Goal: Task Accomplishment & Management: Use online tool/utility

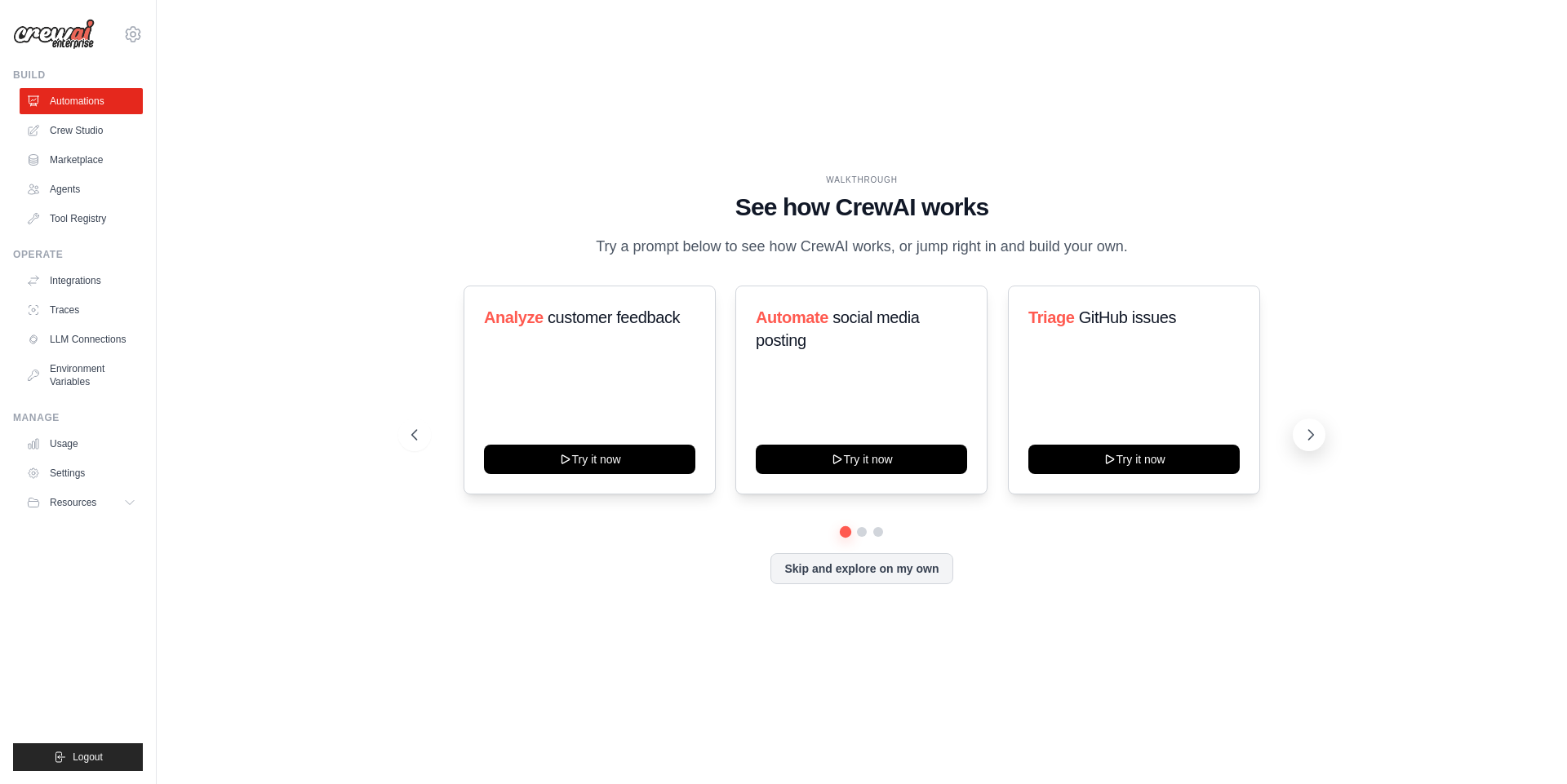
click at [1311, 436] on icon at bounding box center [1311, 434] width 5 height 10
click at [1311, 435] on icon at bounding box center [1310, 434] width 16 height 16
click at [892, 573] on button "Skip and explore on my own" at bounding box center [862, 567] width 182 height 31
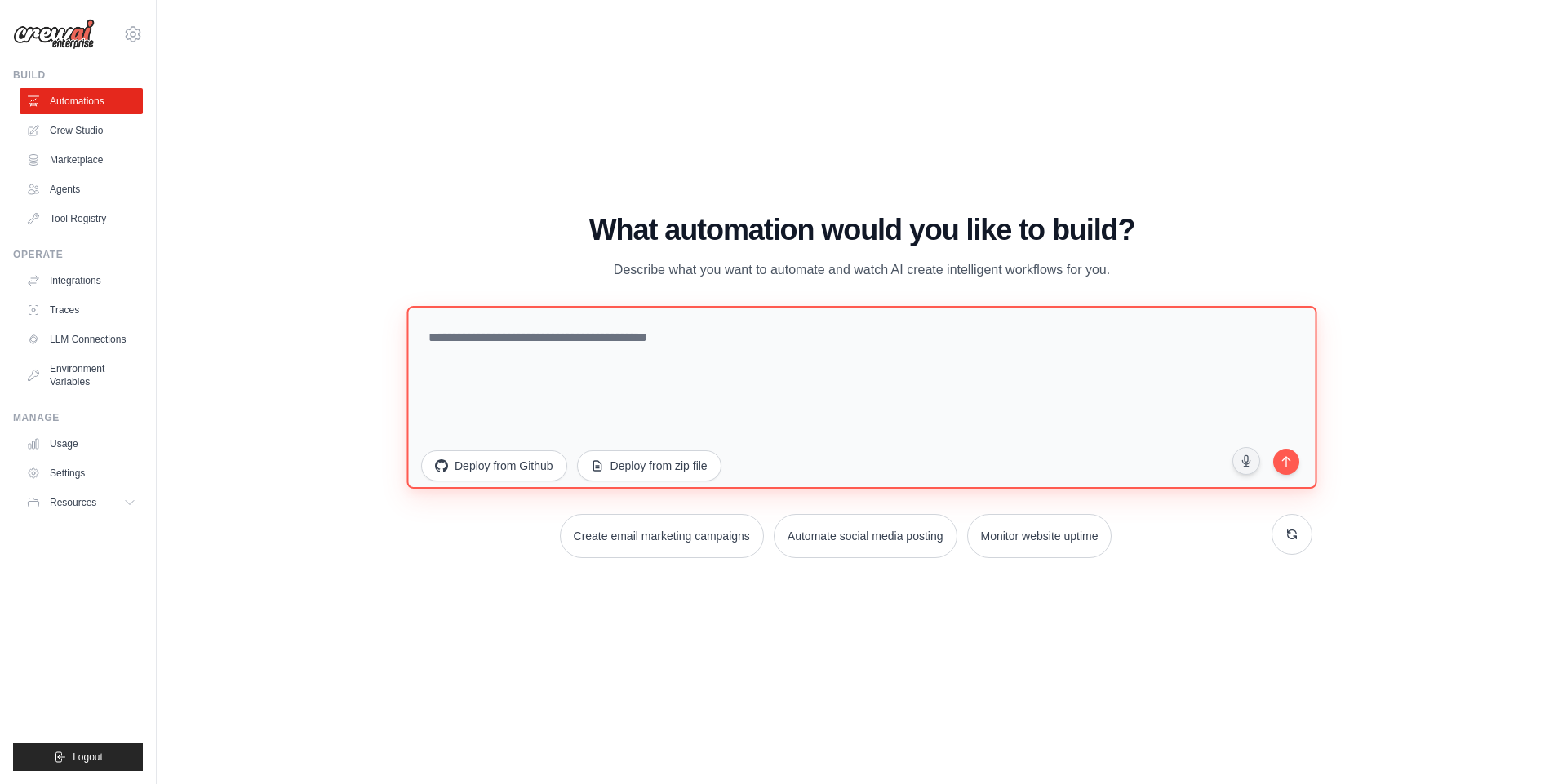
click at [787, 419] on textarea at bounding box center [862, 396] width 910 height 182
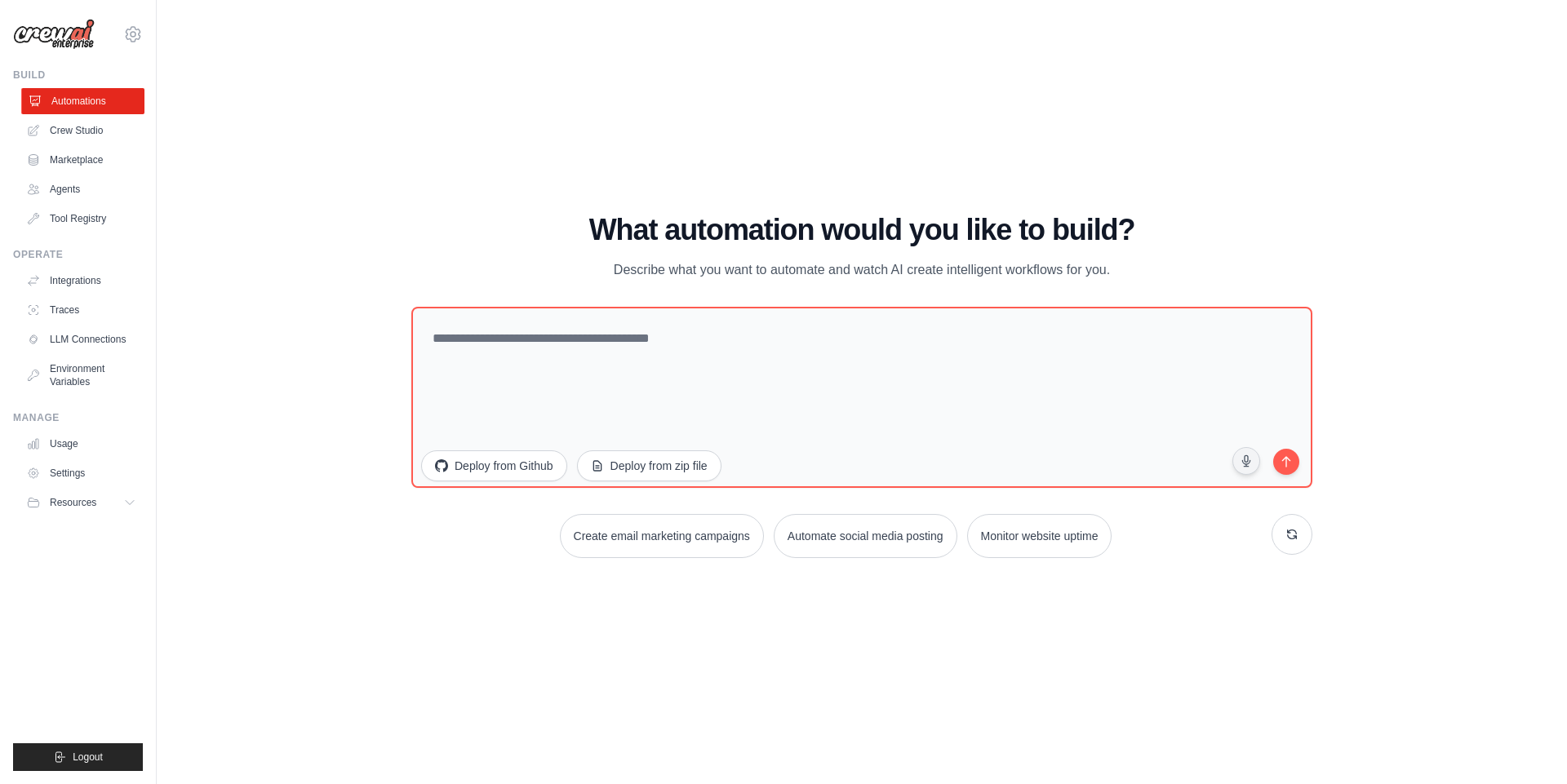
click at [94, 96] on link "Automations" at bounding box center [83, 100] width 124 height 26
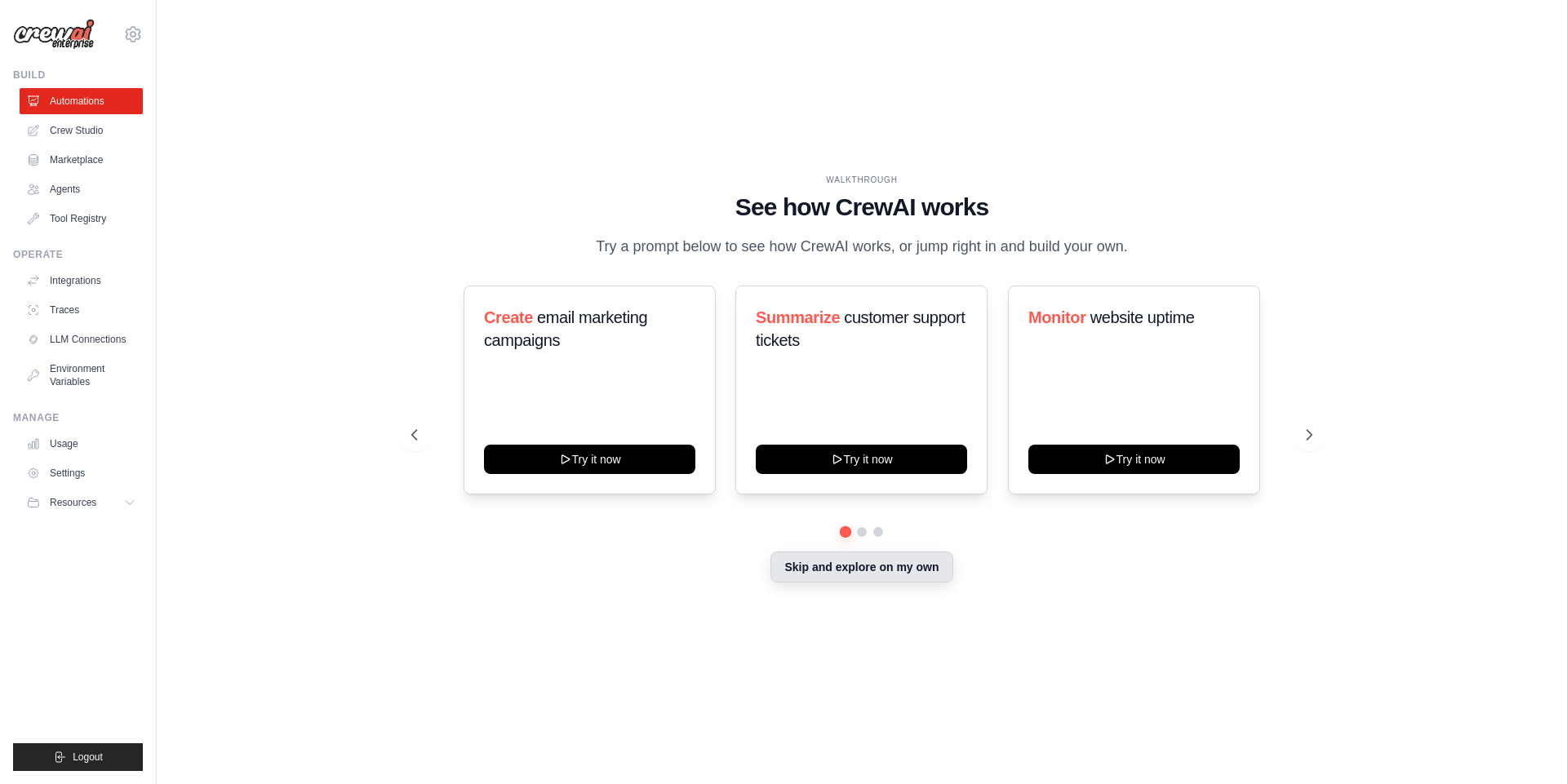
click at [887, 563] on button "Skip and explore on my own" at bounding box center [862, 567] width 182 height 31
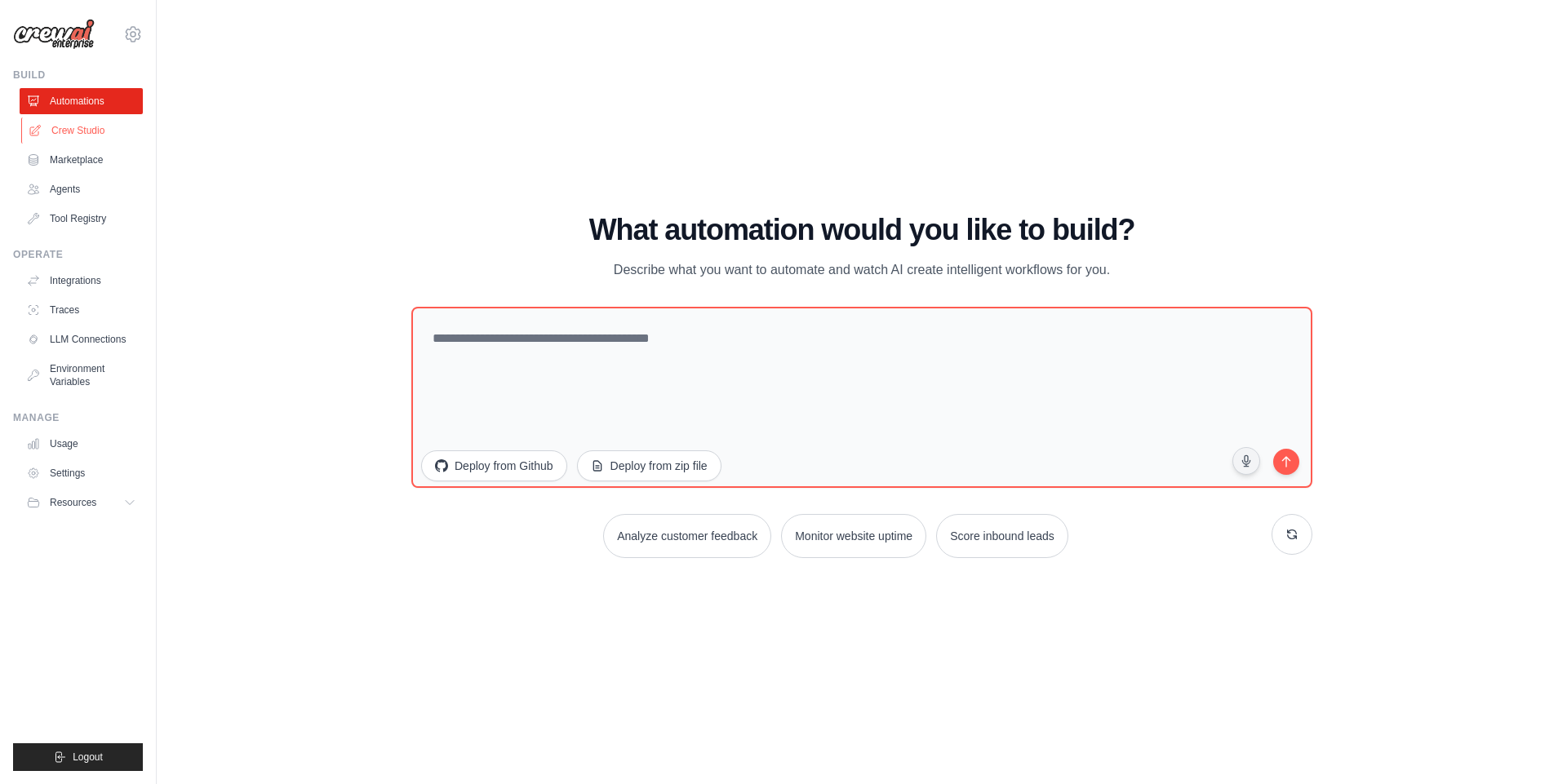
click at [110, 128] on link "Crew Studio" at bounding box center [83, 130] width 124 height 26
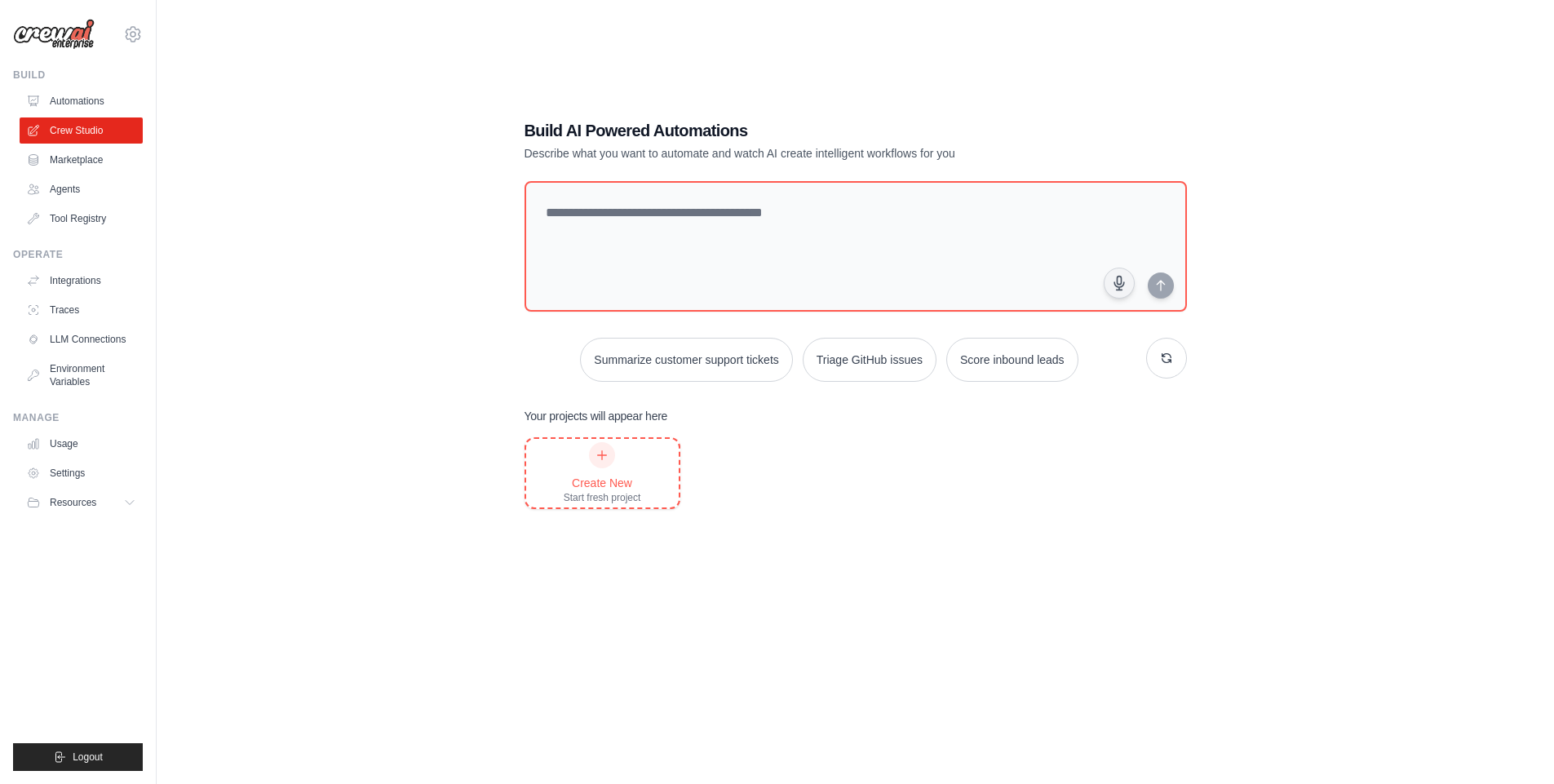
click at [599, 457] on icon at bounding box center [603, 456] width 14 height 14
click at [73, 500] on span "Resources" at bounding box center [74, 503] width 46 height 14
click at [69, 439] on link "Usage" at bounding box center [83, 443] width 124 height 26
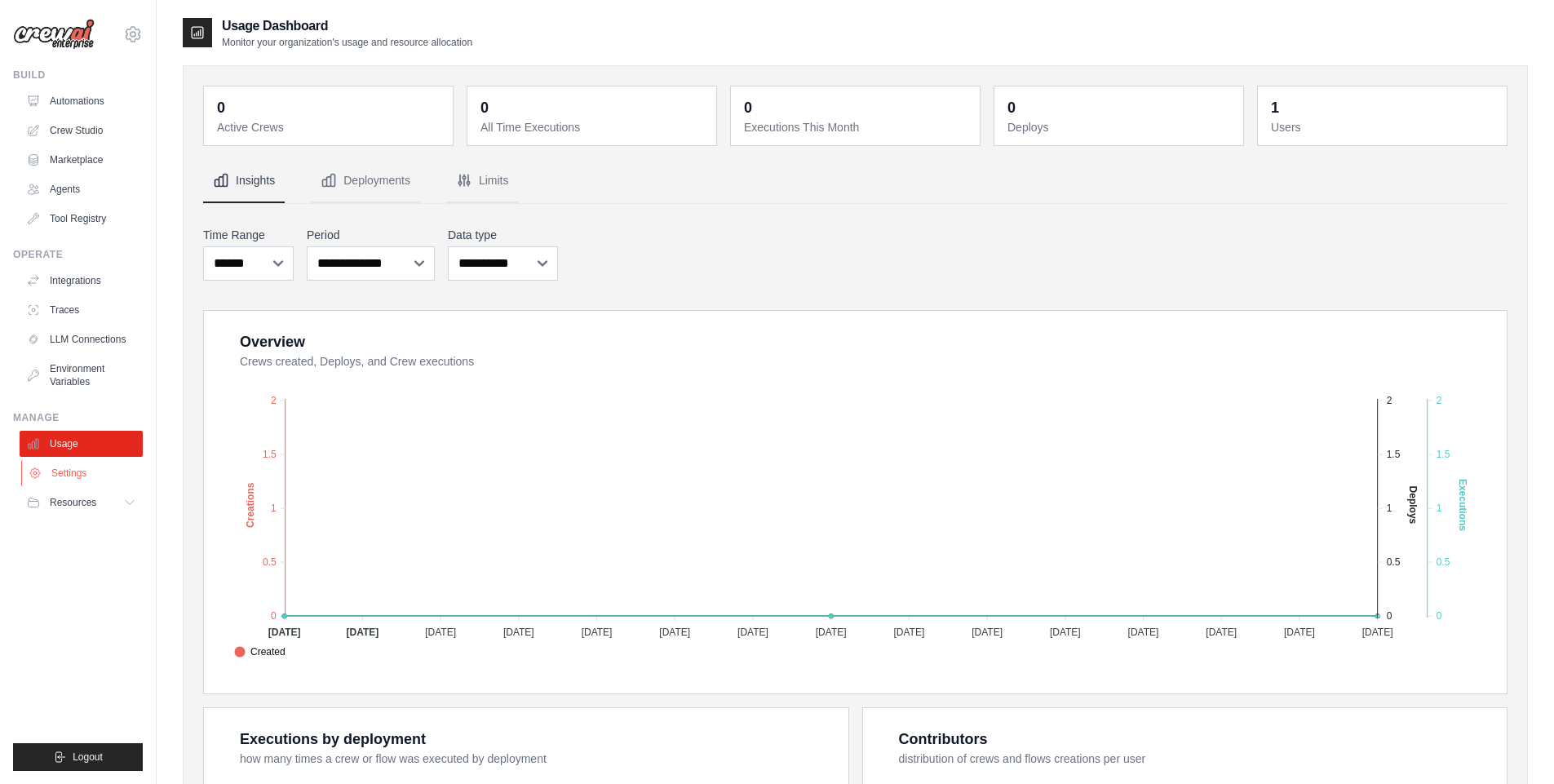
click at [71, 481] on link "Settings" at bounding box center [83, 473] width 124 height 26
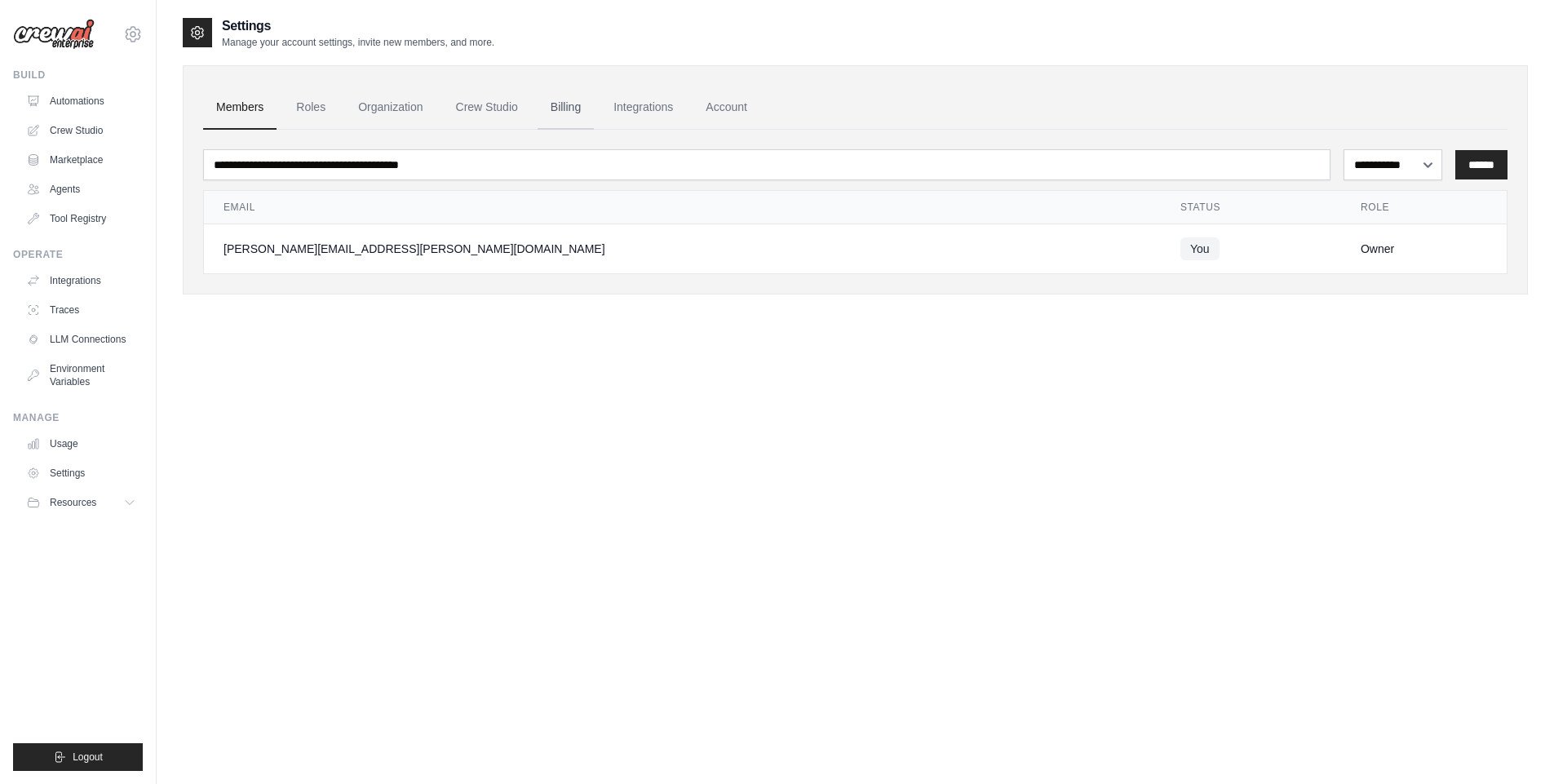
click at [561, 115] on link "Billing" at bounding box center [566, 108] width 56 height 44
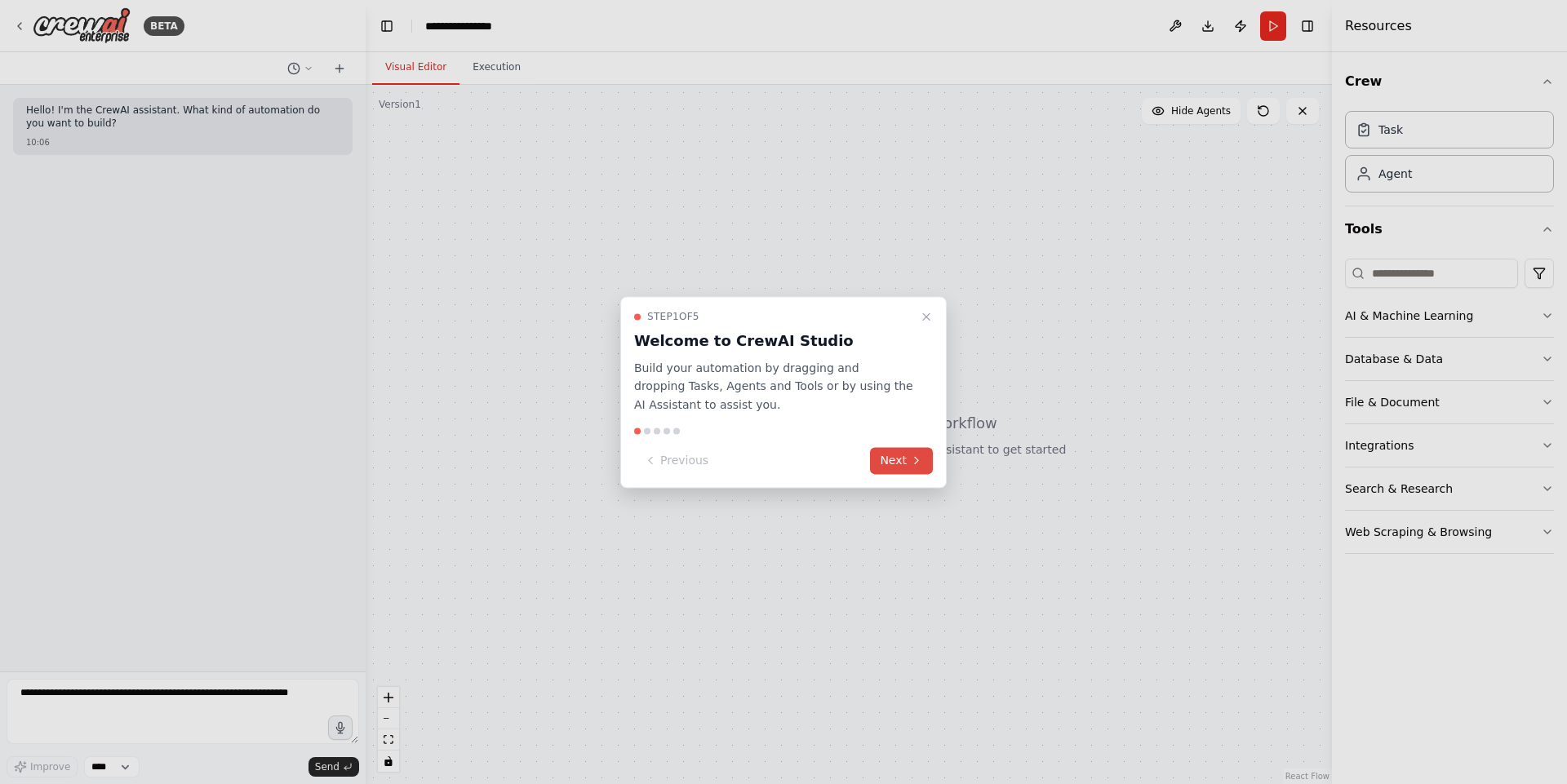
click at [913, 458] on icon at bounding box center [917, 462] width 14 height 14
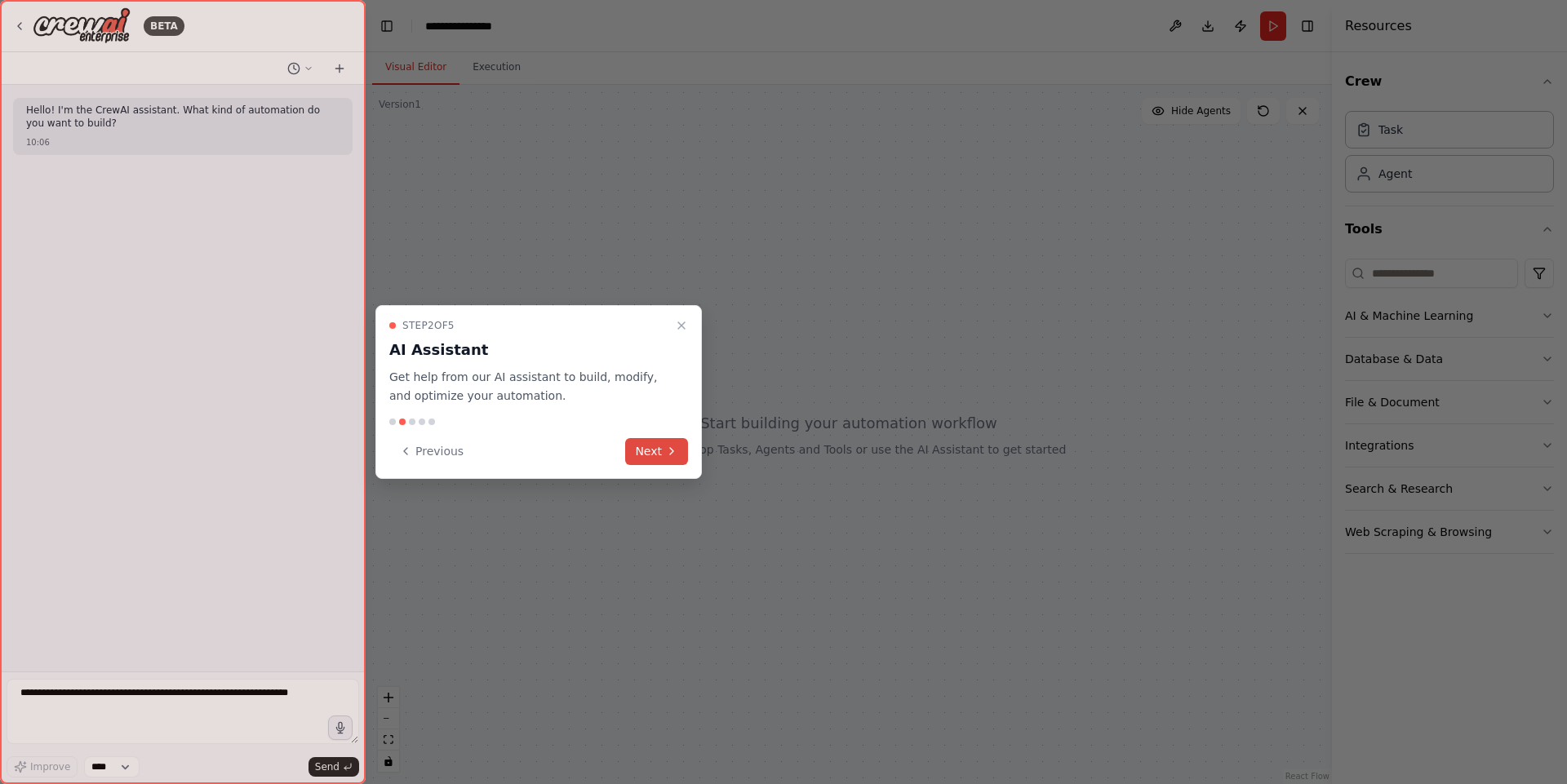
click at [664, 450] on button "Next" at bounding box center [656, 452] width 63 height 27
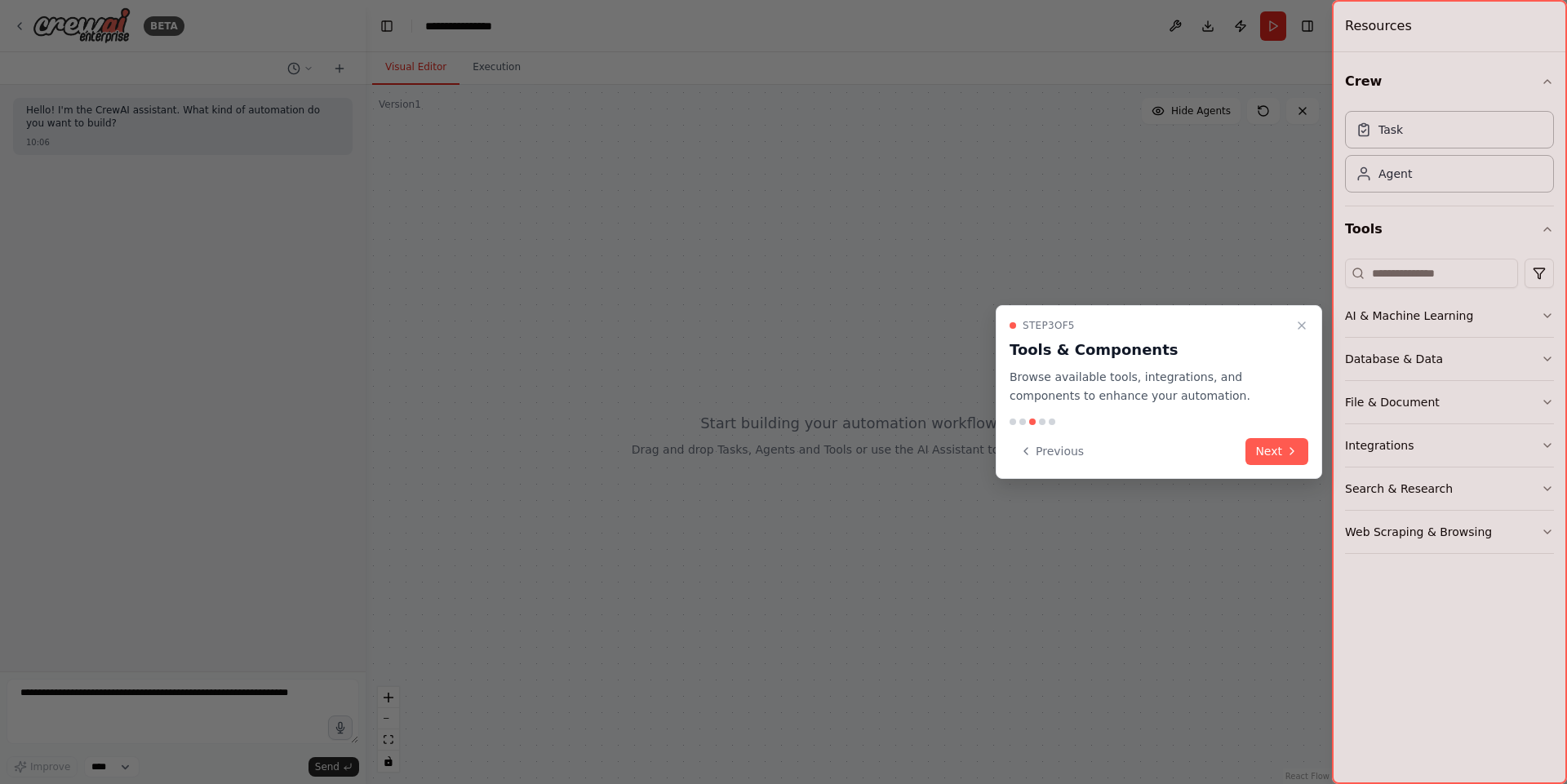
click at [1242, 449] on div "Previous Next" at bounding box center [1158, 452] width 299 height 27
click at [1268, 455] on button "Next" at bounding box center [1276, 452] width 63 height 27
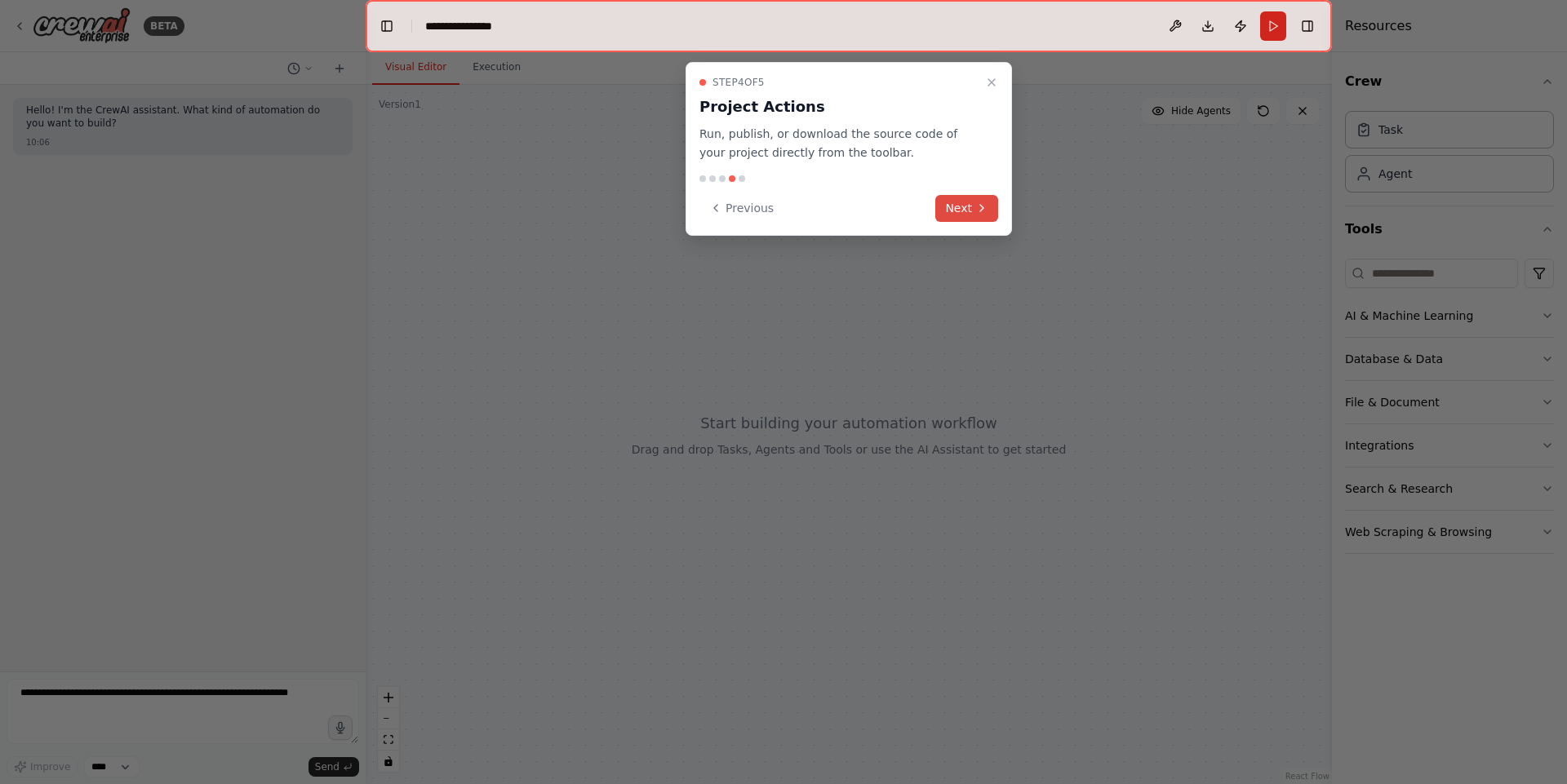
click at [986, 200] on button "Next" at bounding box center [966, 209] width 63 height 27
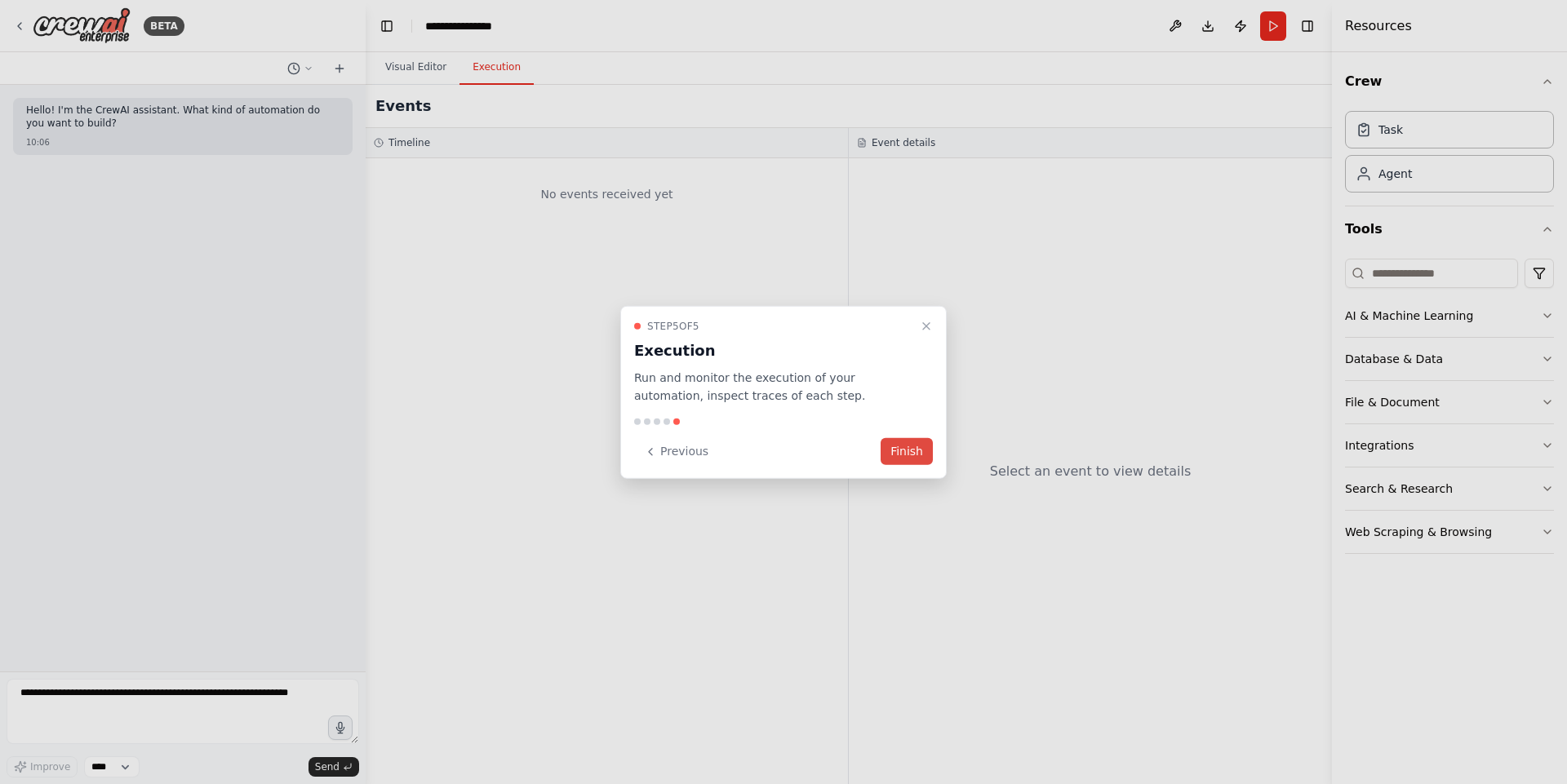
click at [893, 456] on button "Finish" at bounding box center [907, 452] width 52 height 27
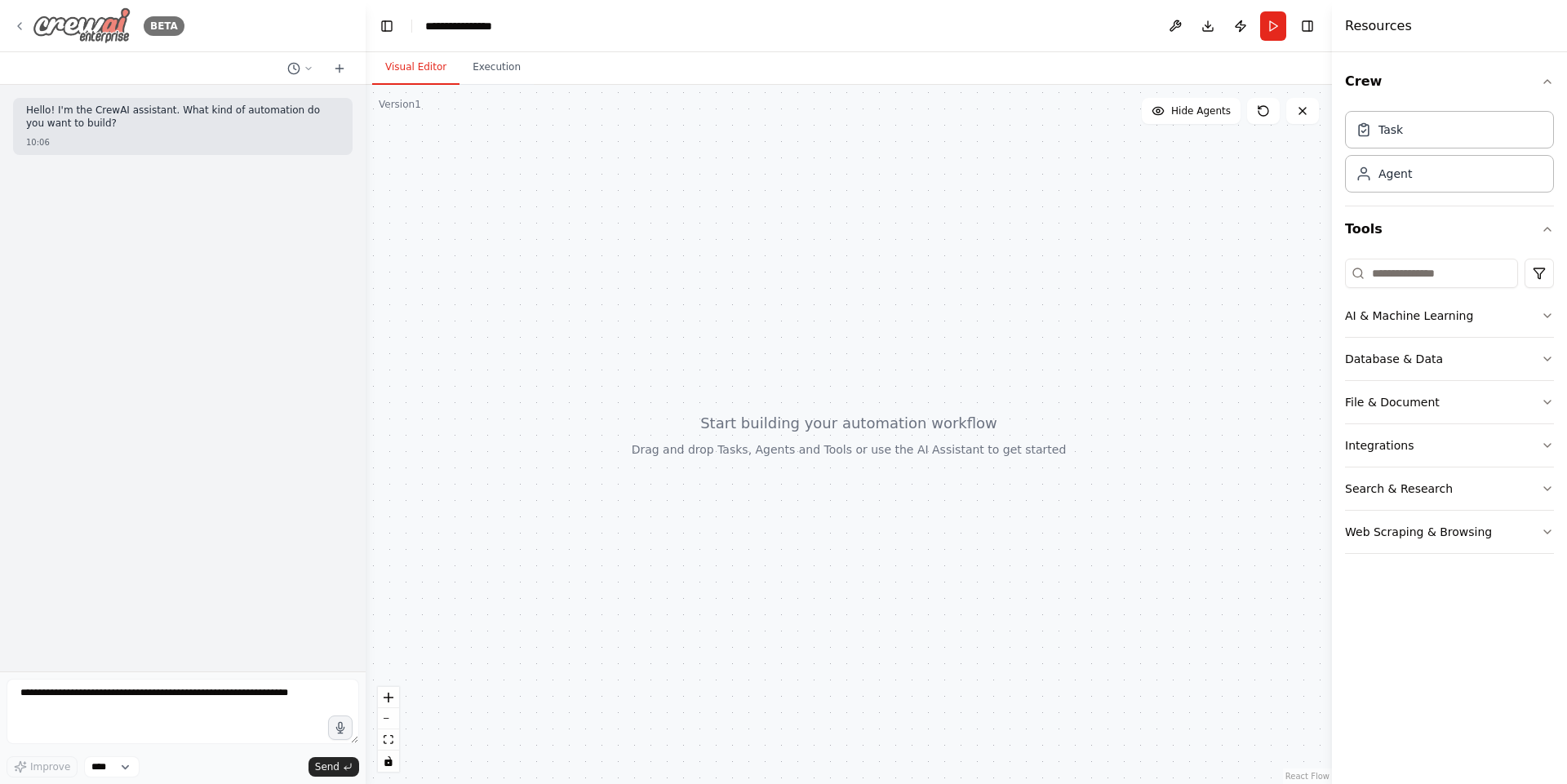
click at [18, 19] on icon at bounding box center [20, 26] width 14 height 14
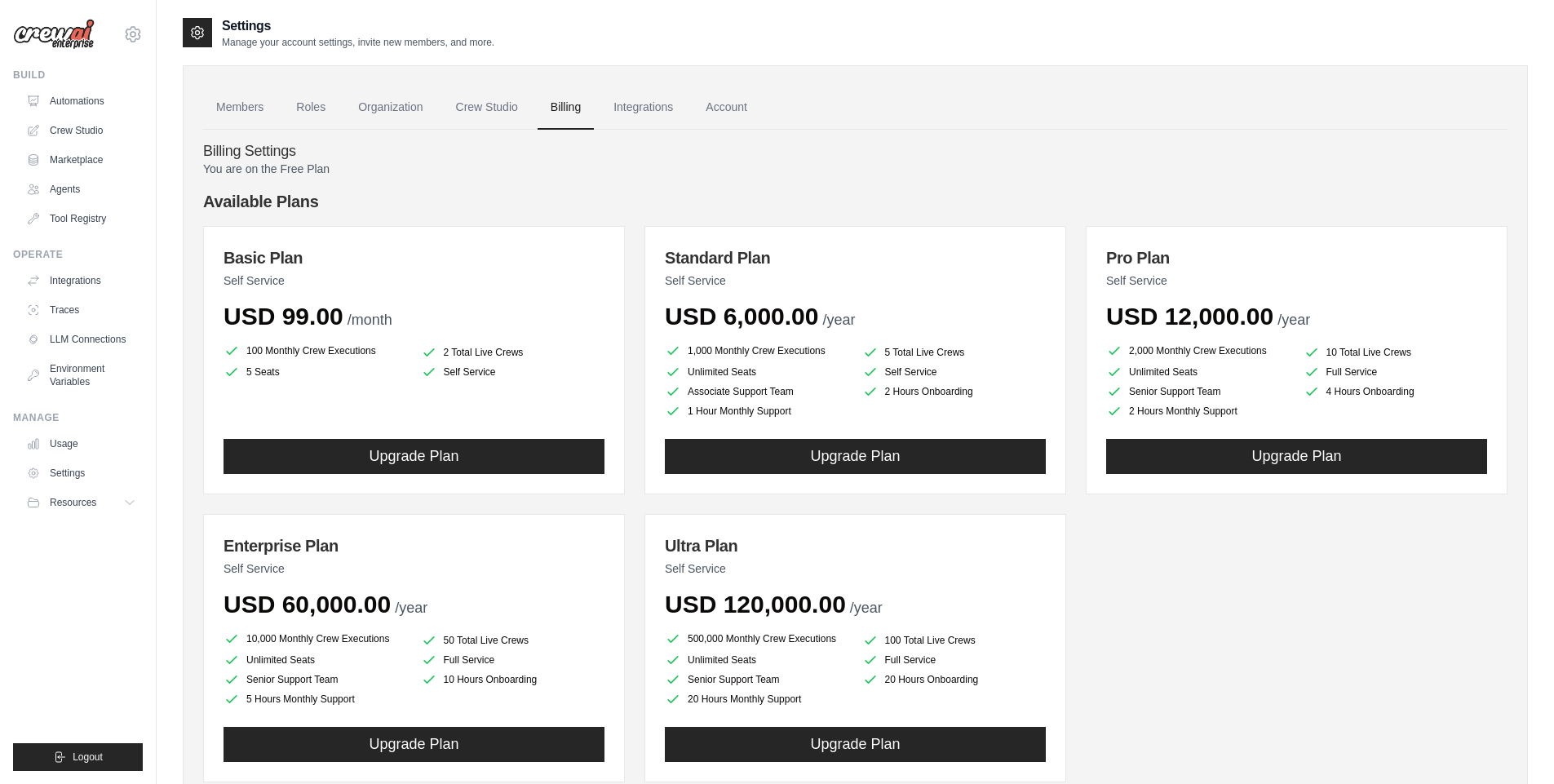
click at [297, 167] on p "You are on the Free Plan" at bounding box center [855, 168] width 1305 height 16
click at [346, 167] on p "You are on the Free Plan" at bounding box center [855, 168] width 1305 height 16
drag, startPoint x: 358, startPoint y: 173, endPoint x: 129, endPoint y: 146, distance: 230.6
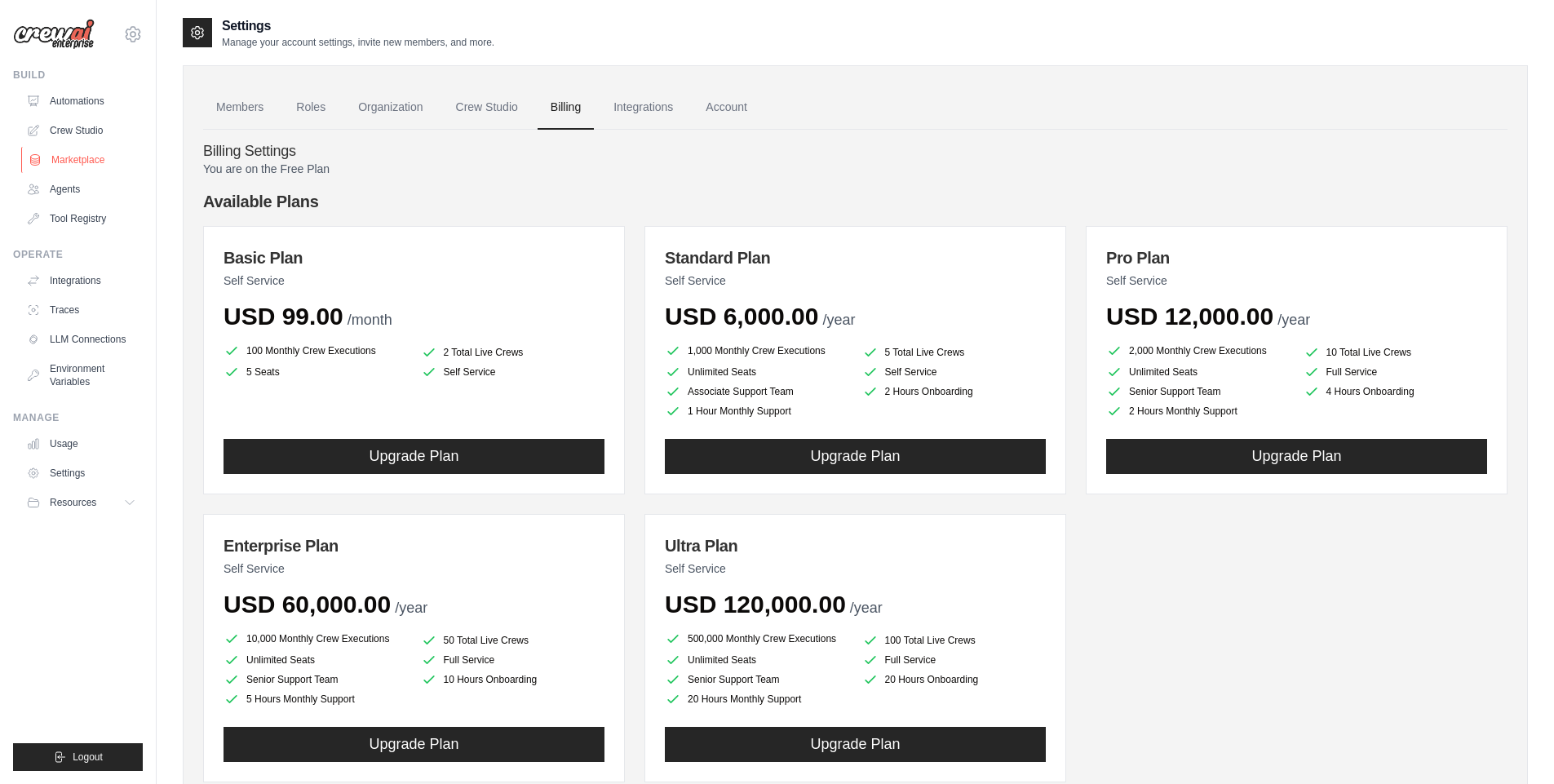
click at [129, 146] on div "nicolas.aknin@dataki.fr Settings Build Automations Crew Studio Resources" at bounding box center [777, 440] width 1554 height 881
click at [365, 169] on p "You are on the Free Plan" at bounding box center [855, 168] width 1305 height 16
click at [313, 177] on div "You are on the Free Plan Available Plans Basic Plan Self Service USD 99.00 /mon…" at bounding box center [855, 489] width 1305 height 657
click at [745, 119] on link "Account" at bounding box center [726, 108] width 68 height 44
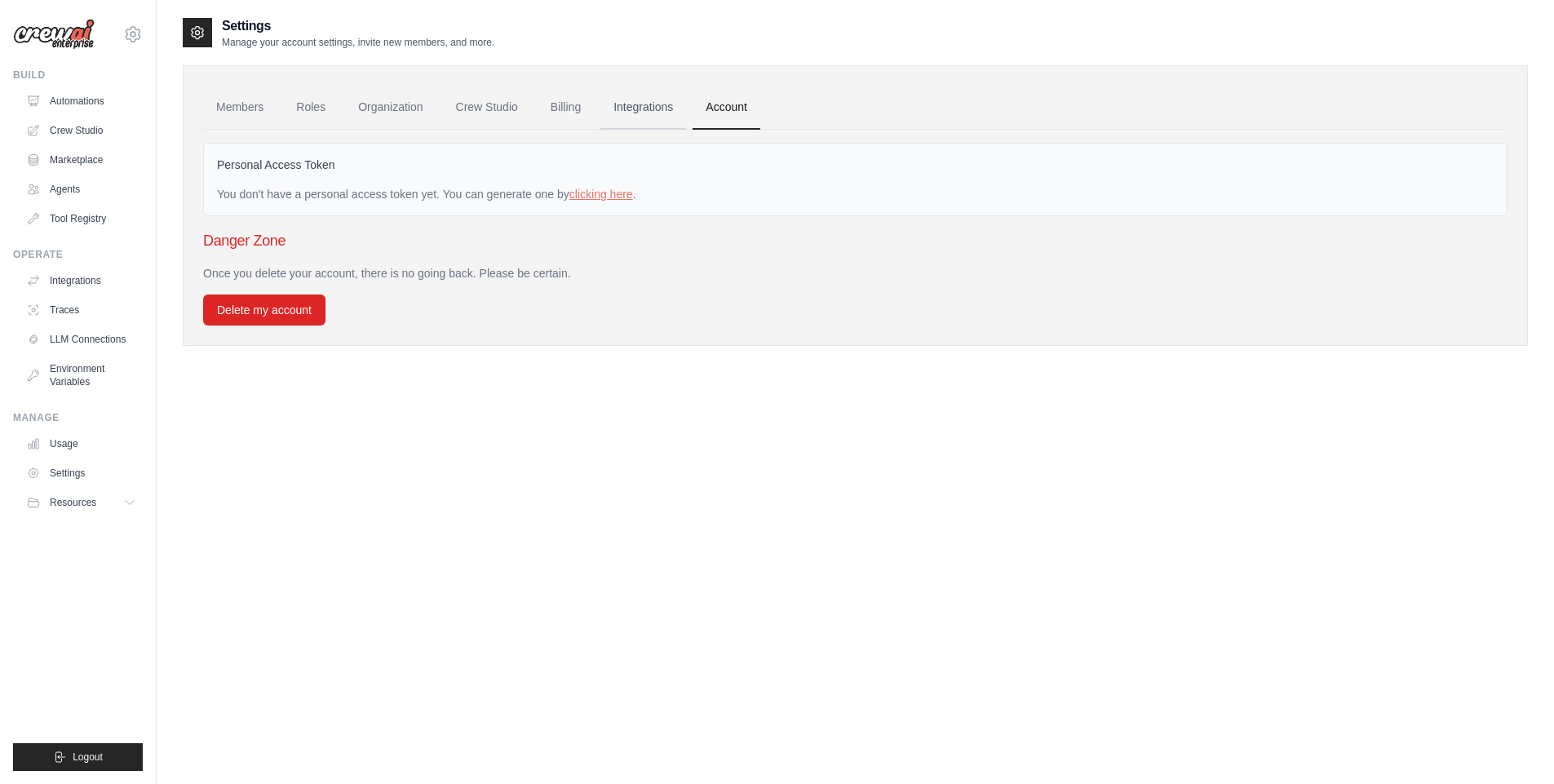
click at [665, 107] on link "Integrations" at bounding box center [643, 108] width 86 height 44
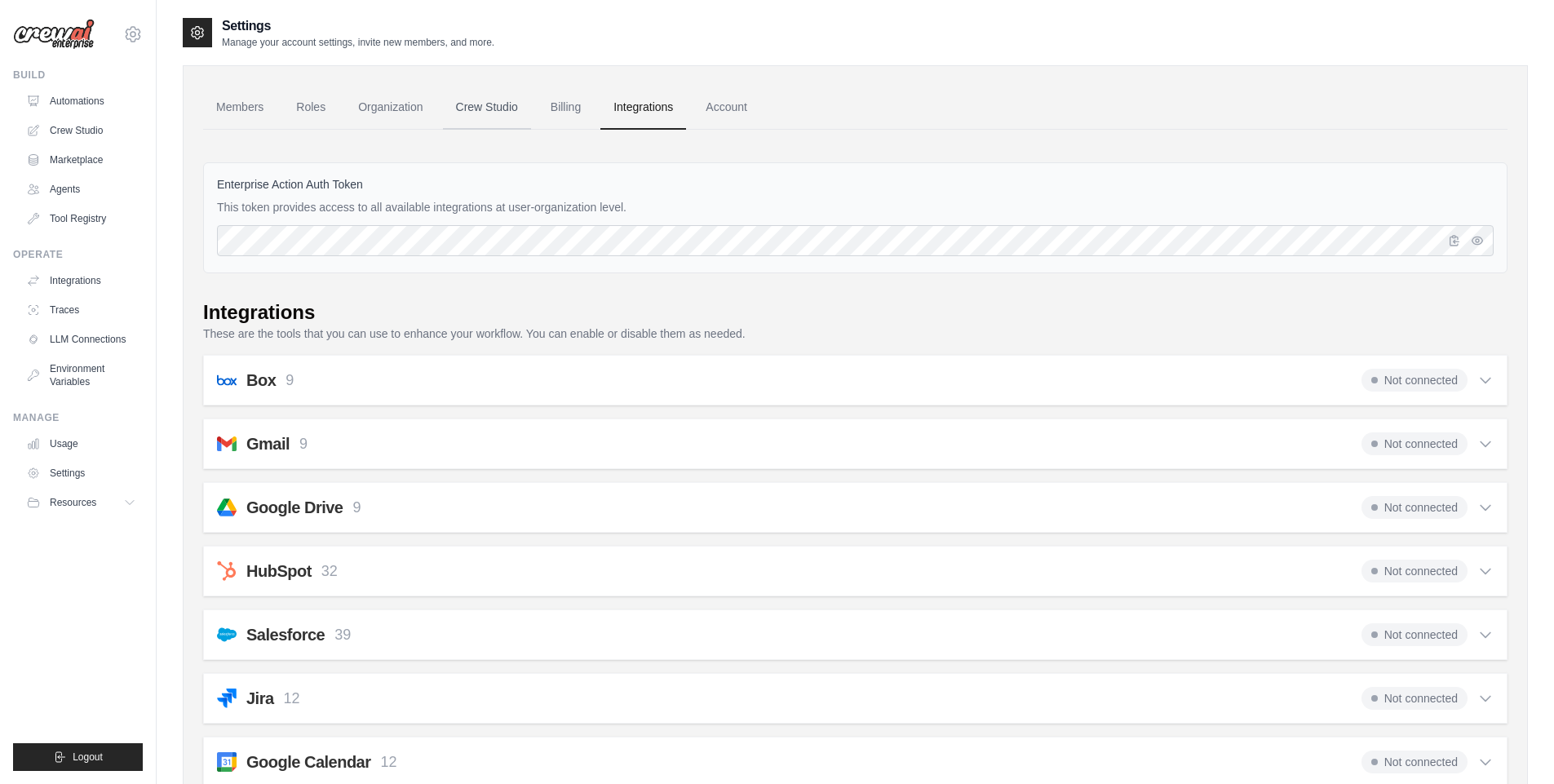
click at [513, 104] on link "Crew Studio" at bounding box center [487, 108] width 88 height 44
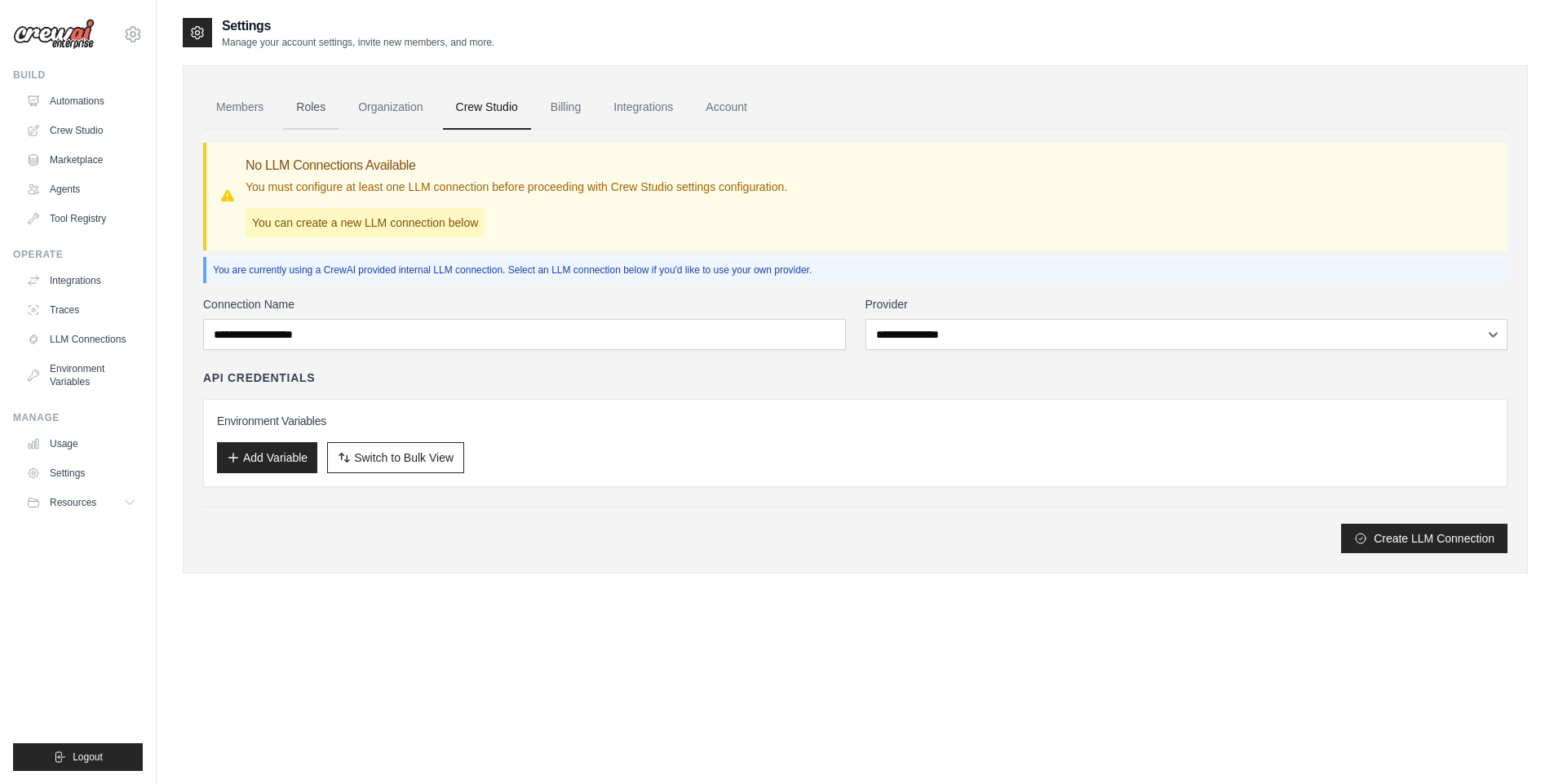
click at [297, 113] on link "Roles" at bounding box center [310, 108] width 55 height 44
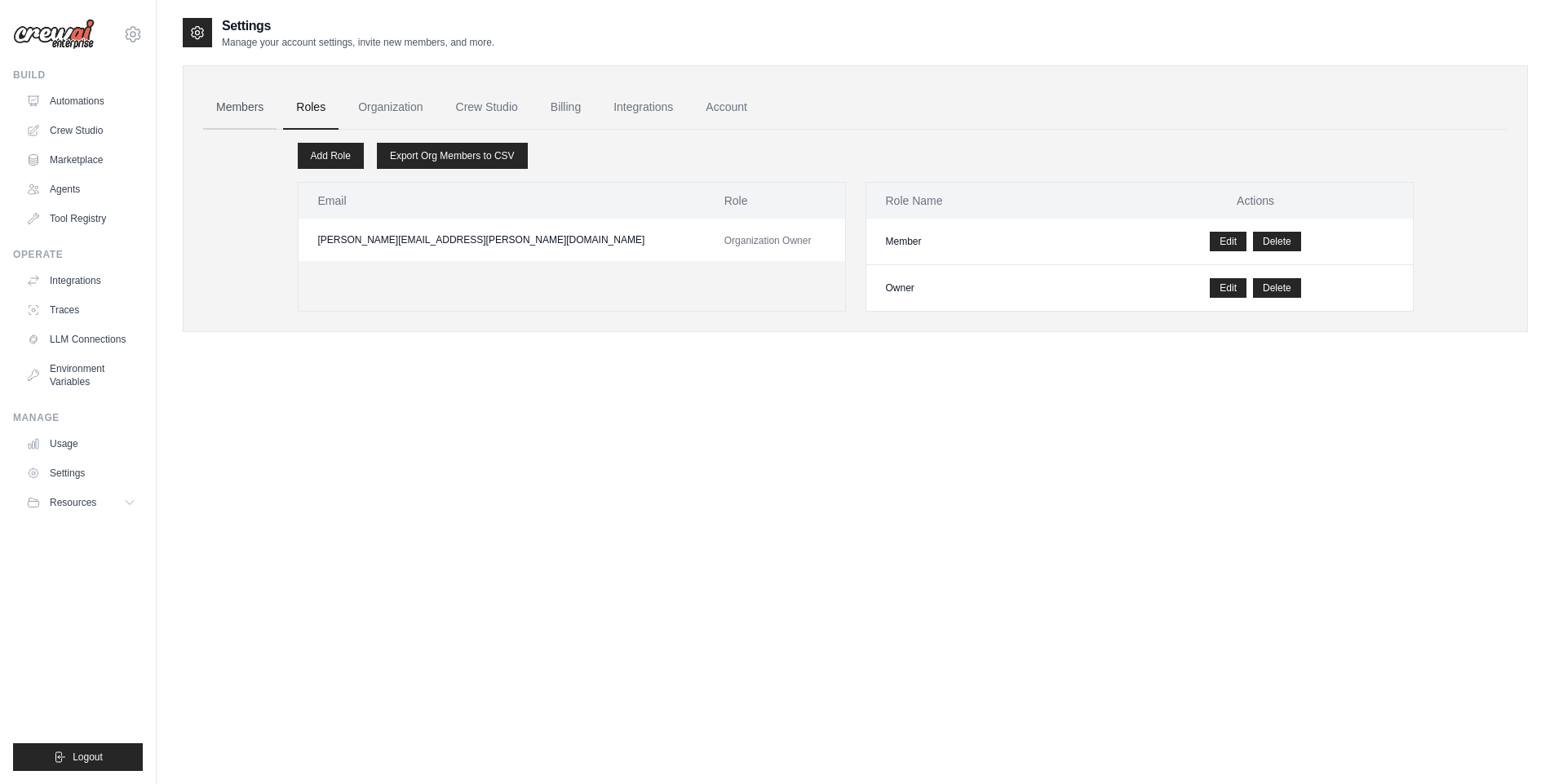
click at [221, 113] on link "Members" at bounding box center [240, 108] width 73 height 44
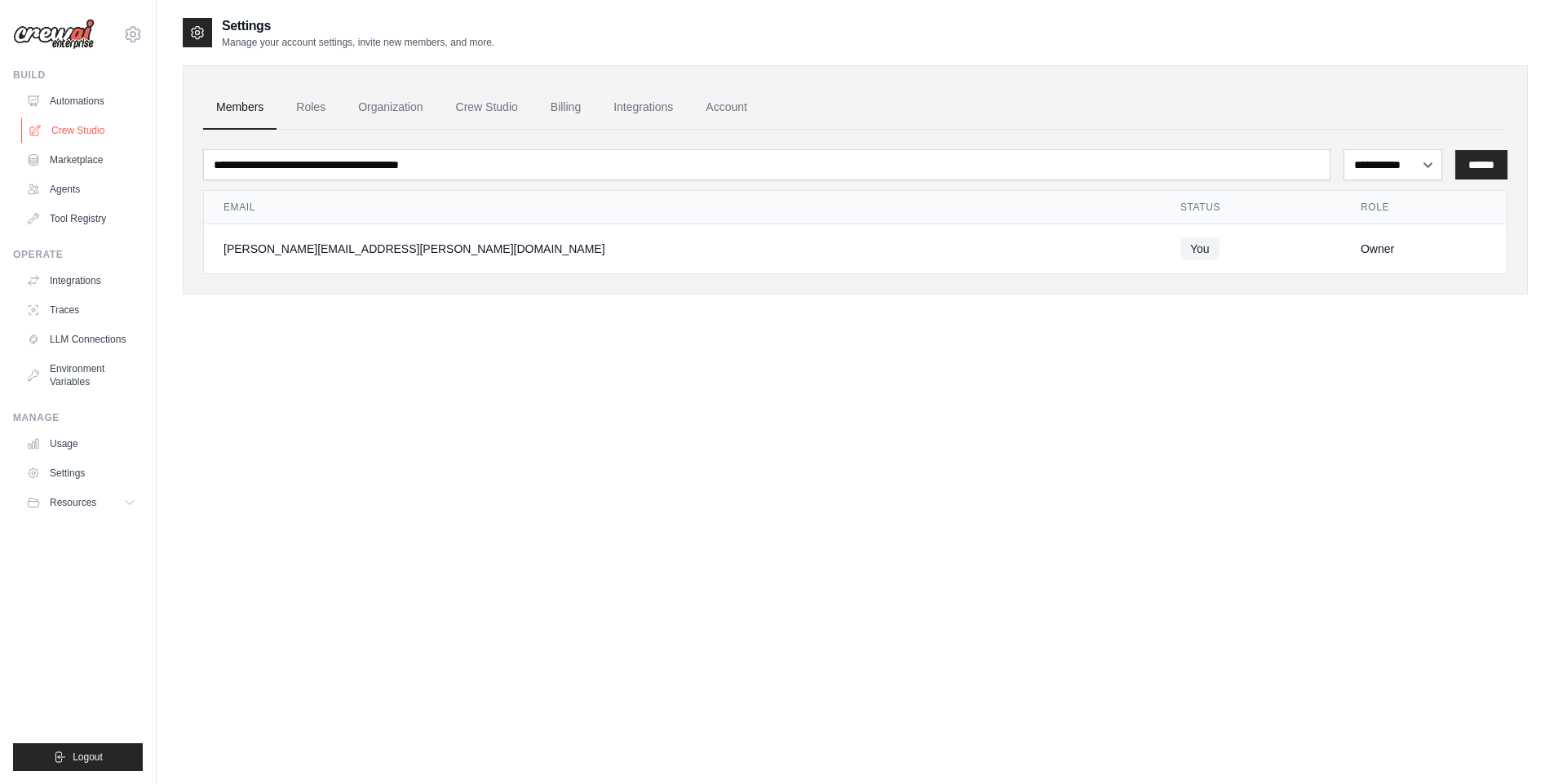
click at [87, 134] on link "Crew Studio" at bounding box center [83, 130] width 124 height 26
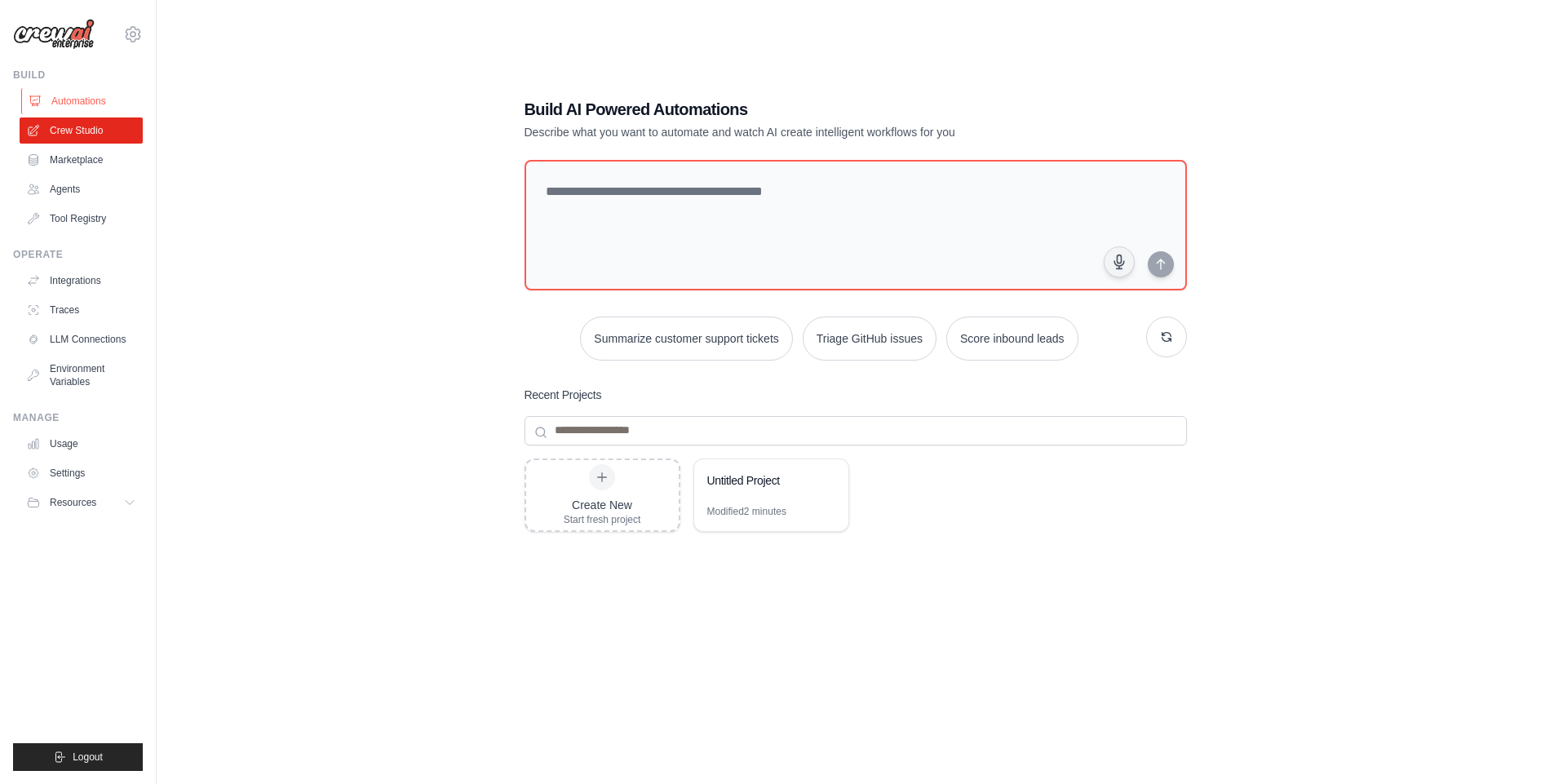
click at [84, 92] on link "Automations" at bounding box center [83, 100] width 124 height 26
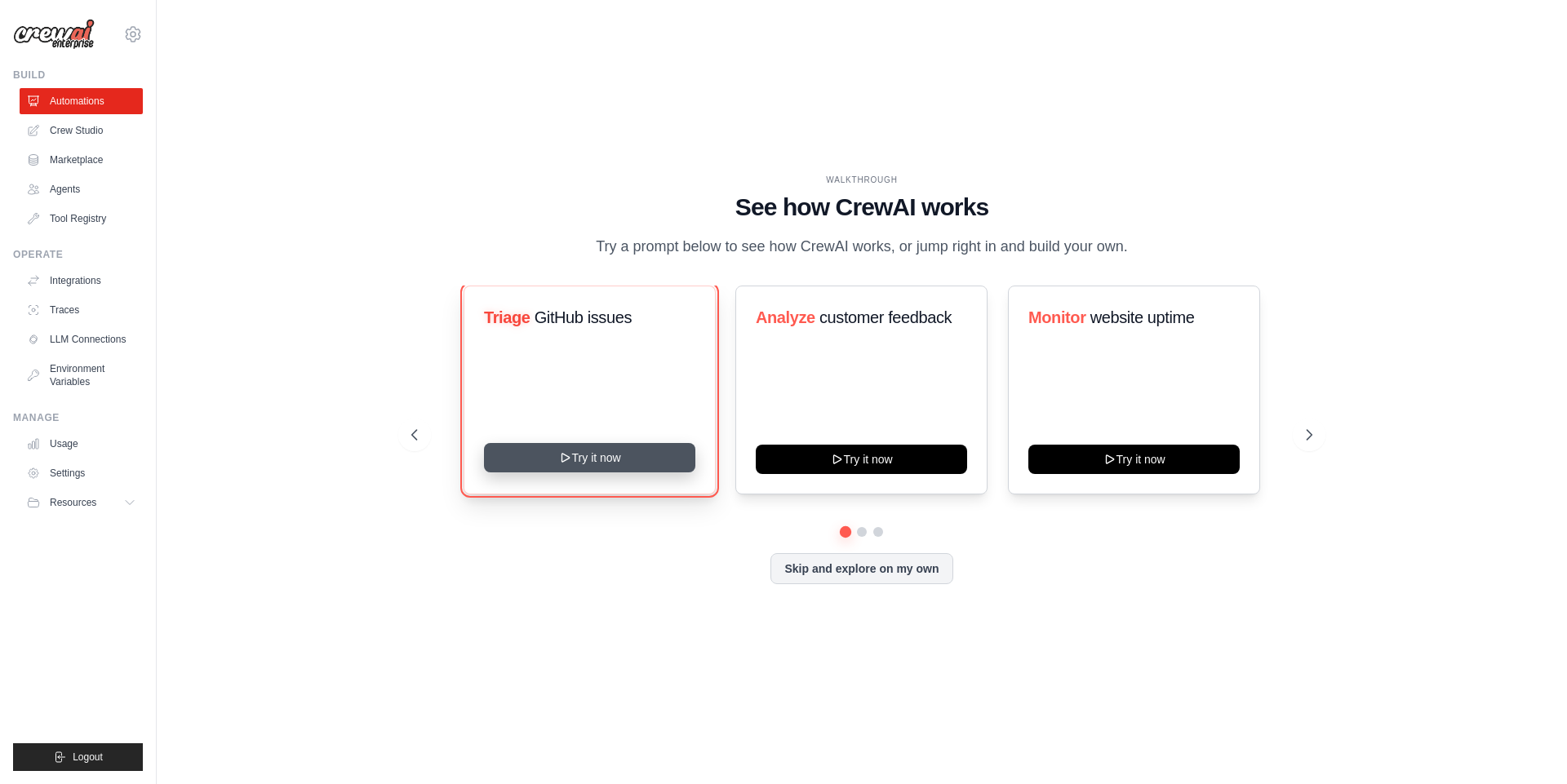
click at [616, 461] on button "Try it now" at bounding box center [589, 458] width 212 height 29
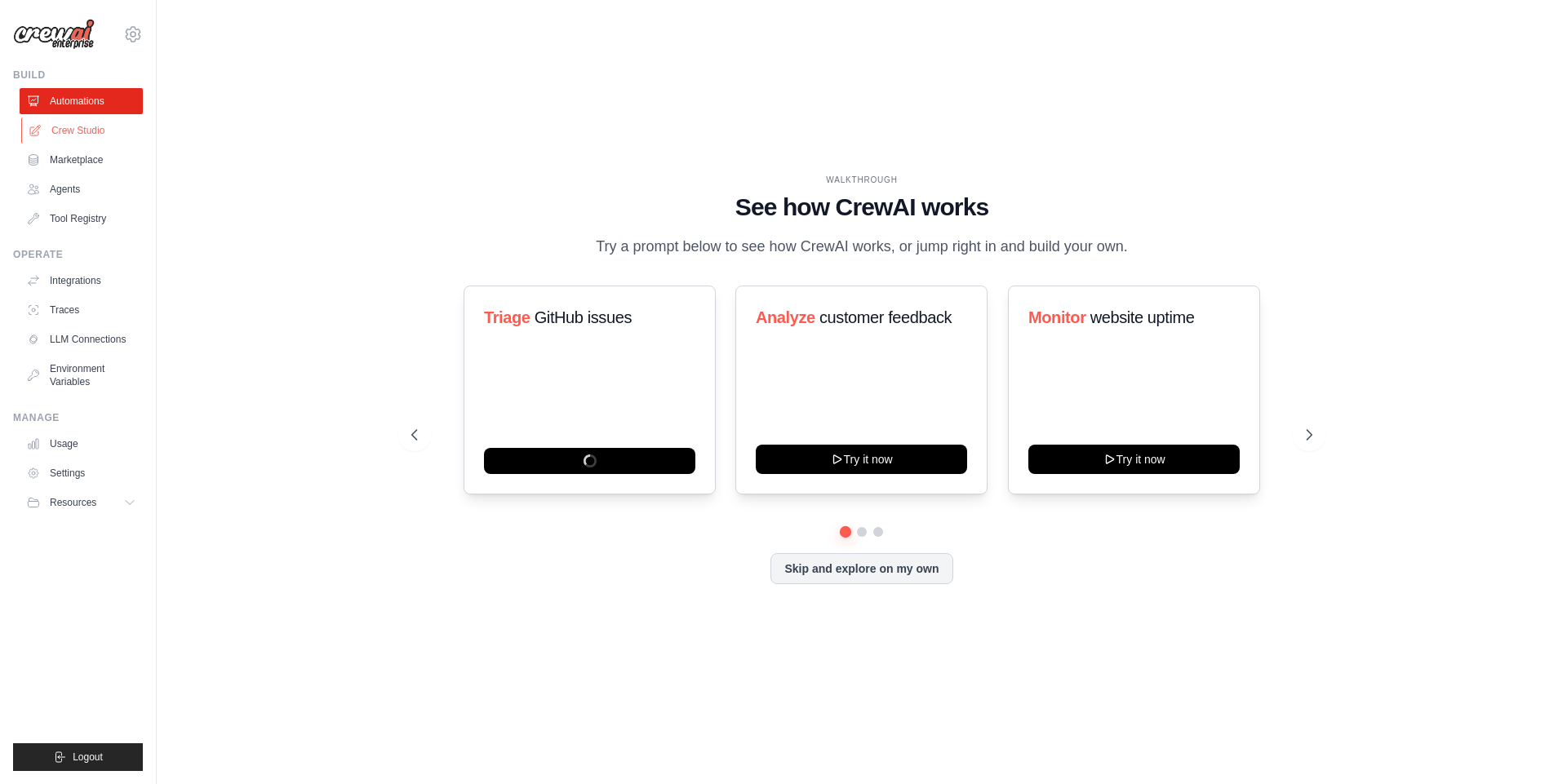
click at [101, 129] on link "Crew Studio" at bounding box center [83, 130] width 124 height 26
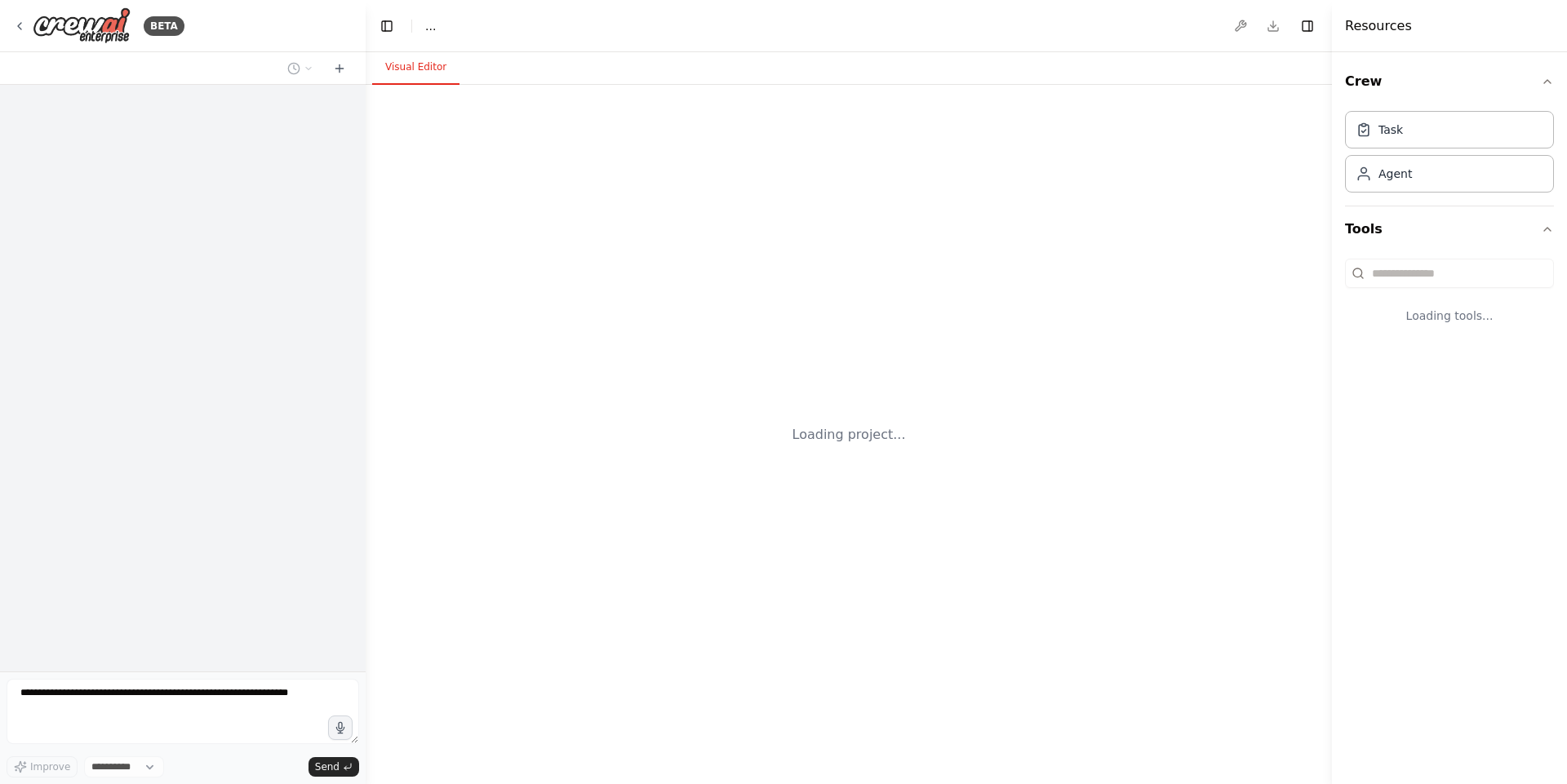
select select "****"
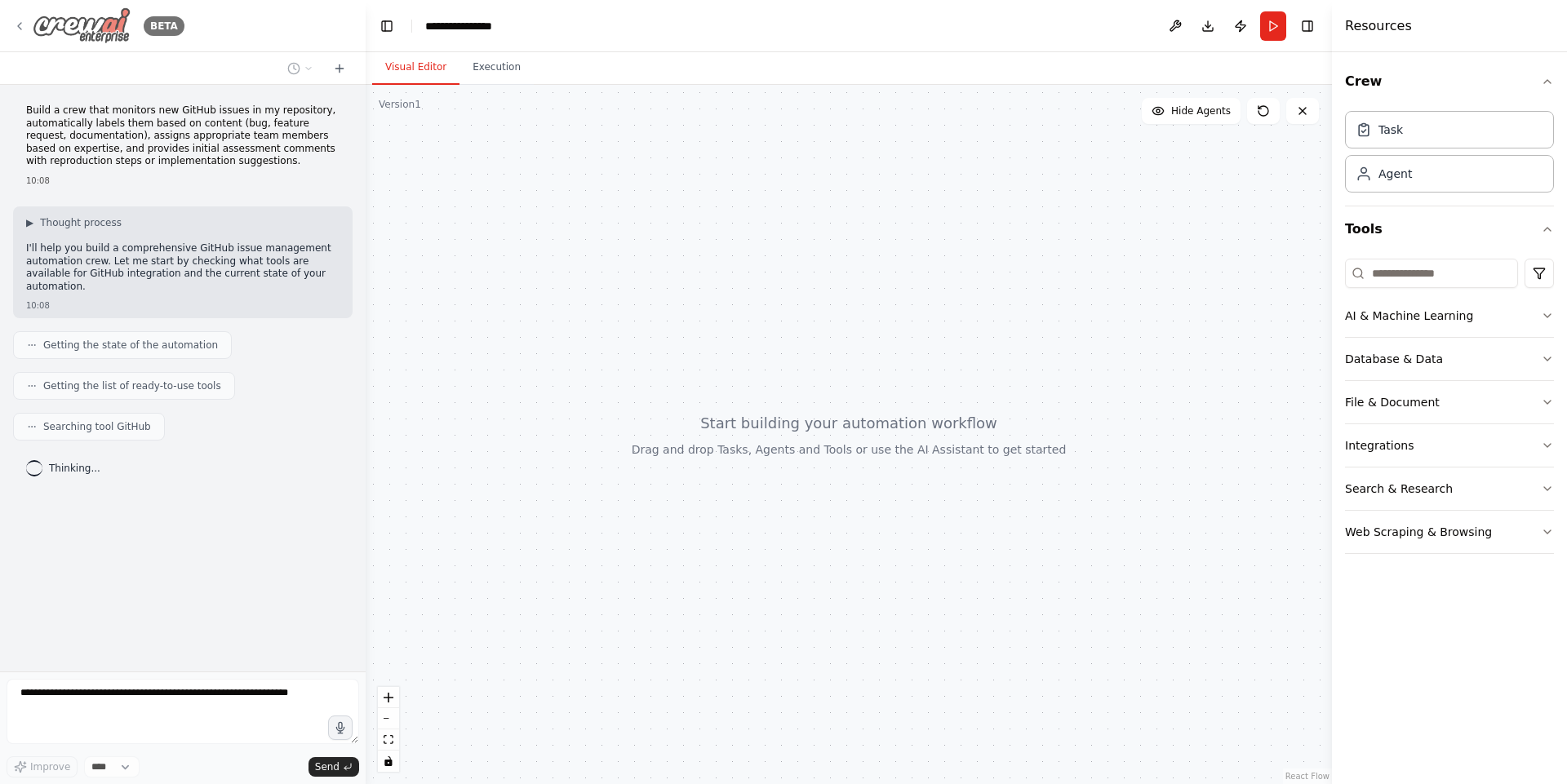
click at [19, 13] on div "BETA" at bounding box center [99, 26] width 171 height 37
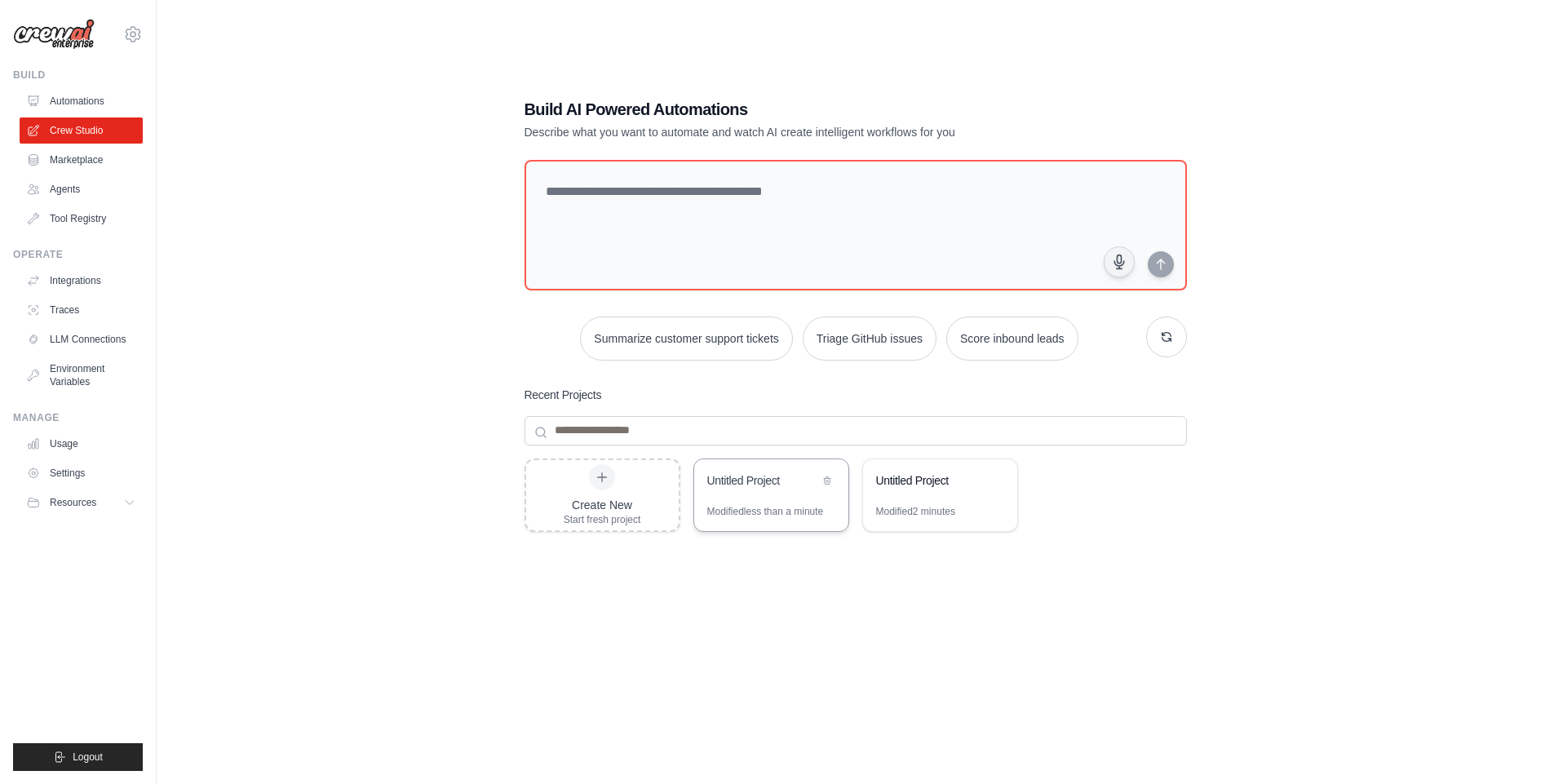
click at [780, 523] on div "Modified less than a minute" at bounding box center [772, 518] width 155 height 26
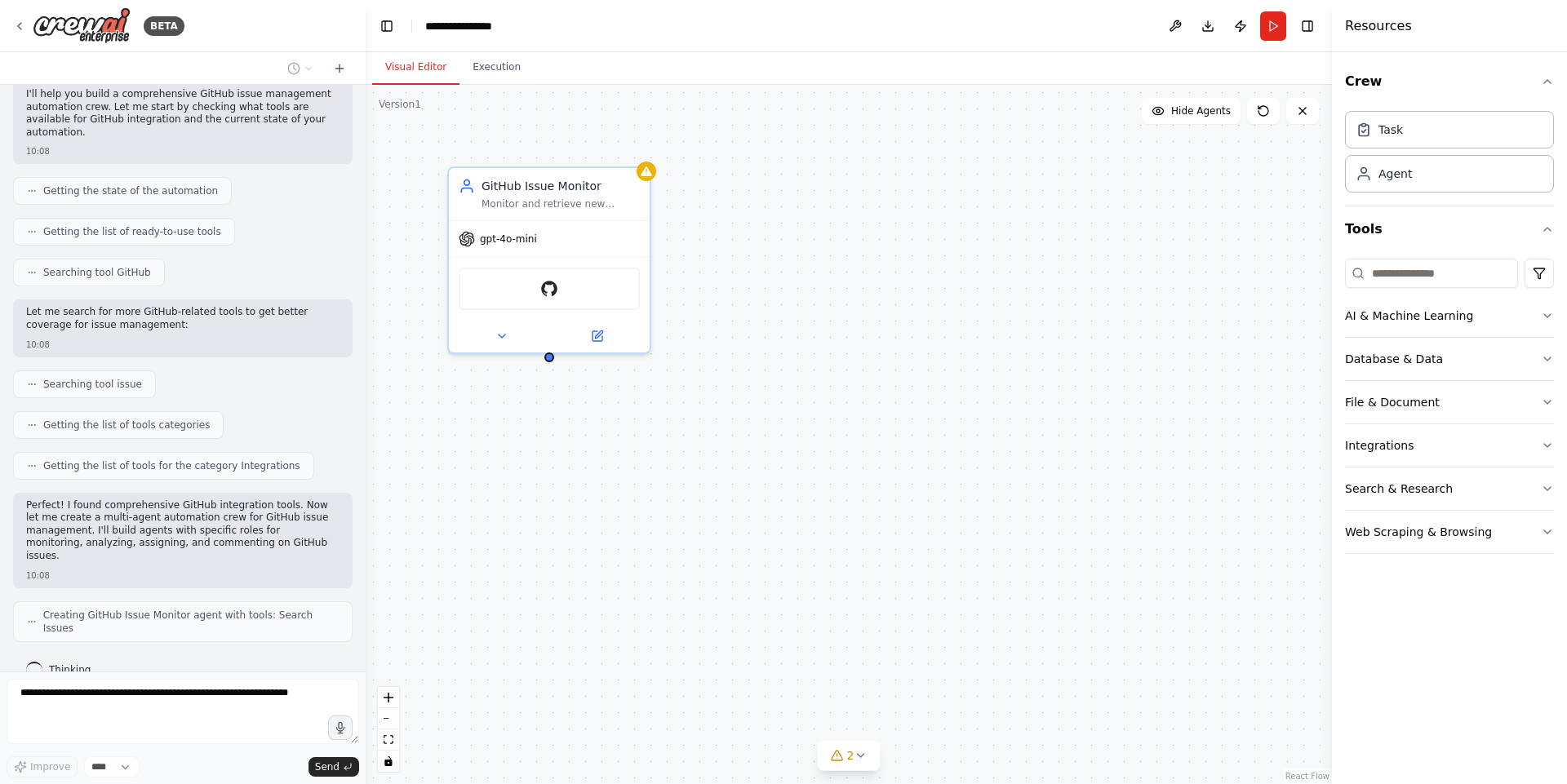
scroll to position [141, 0]
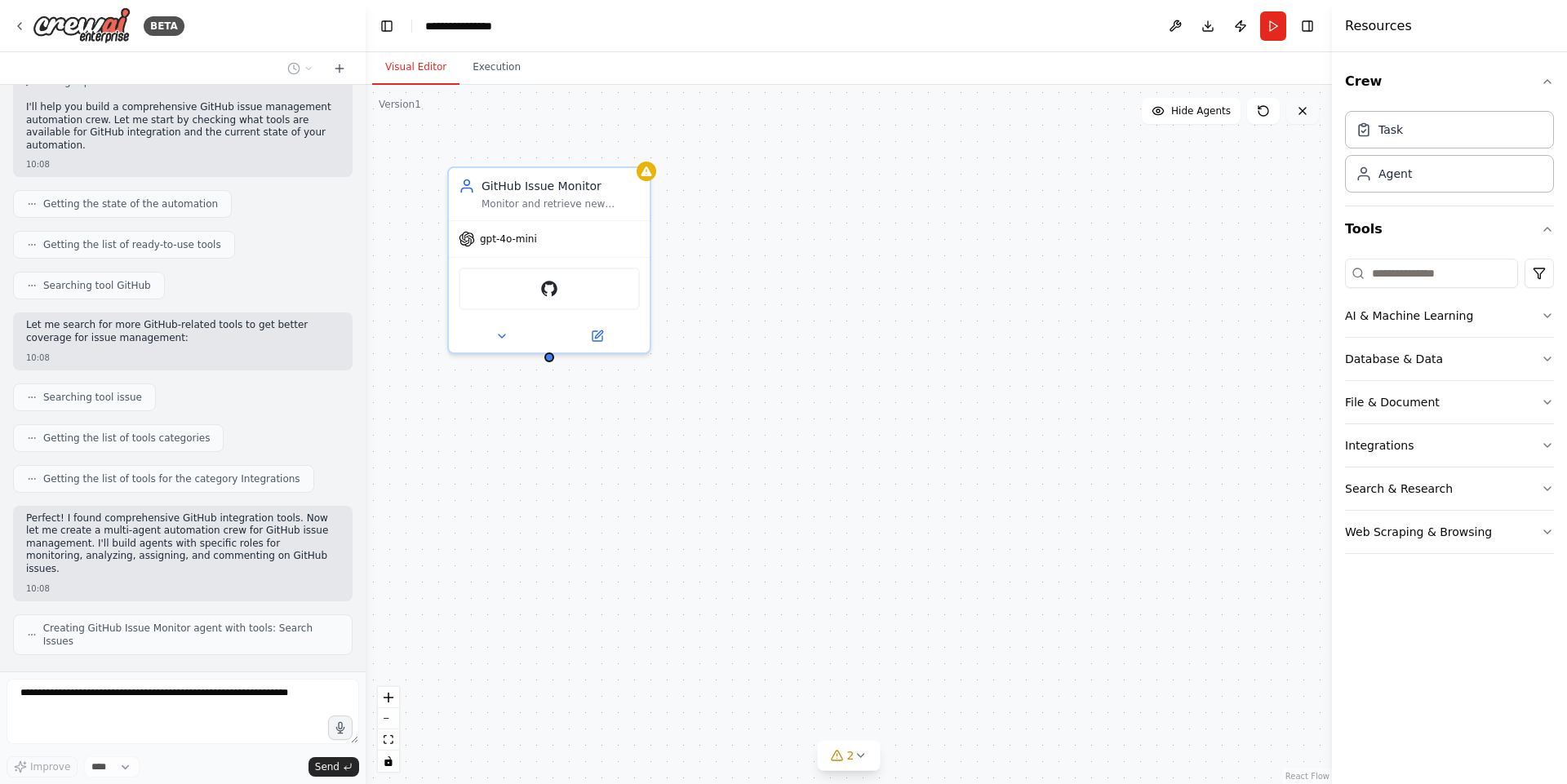
click at [1302, 112] on icon at bounding box center [1303, 111] width 14 height 14
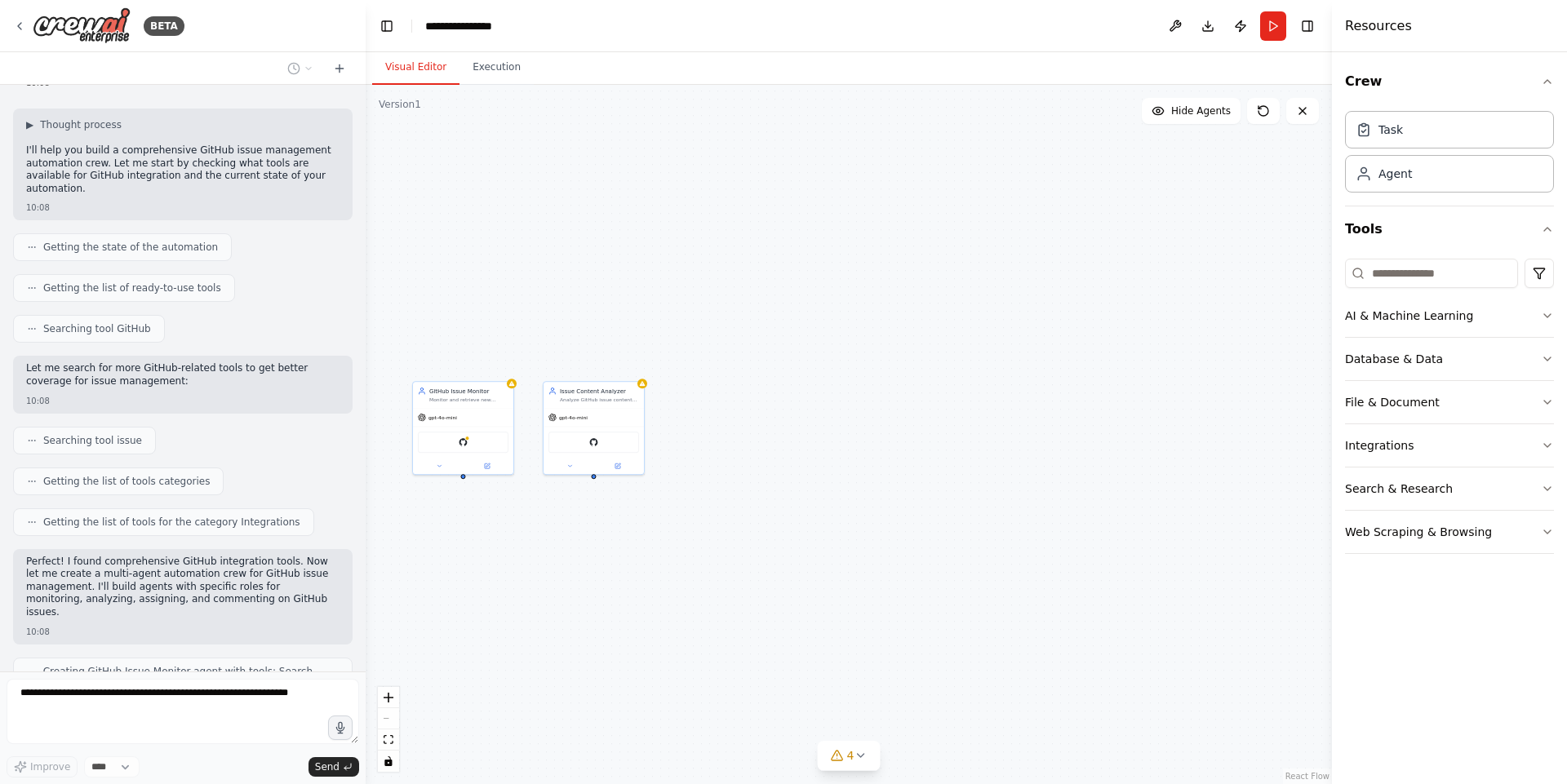
scroll to position [249, 0]
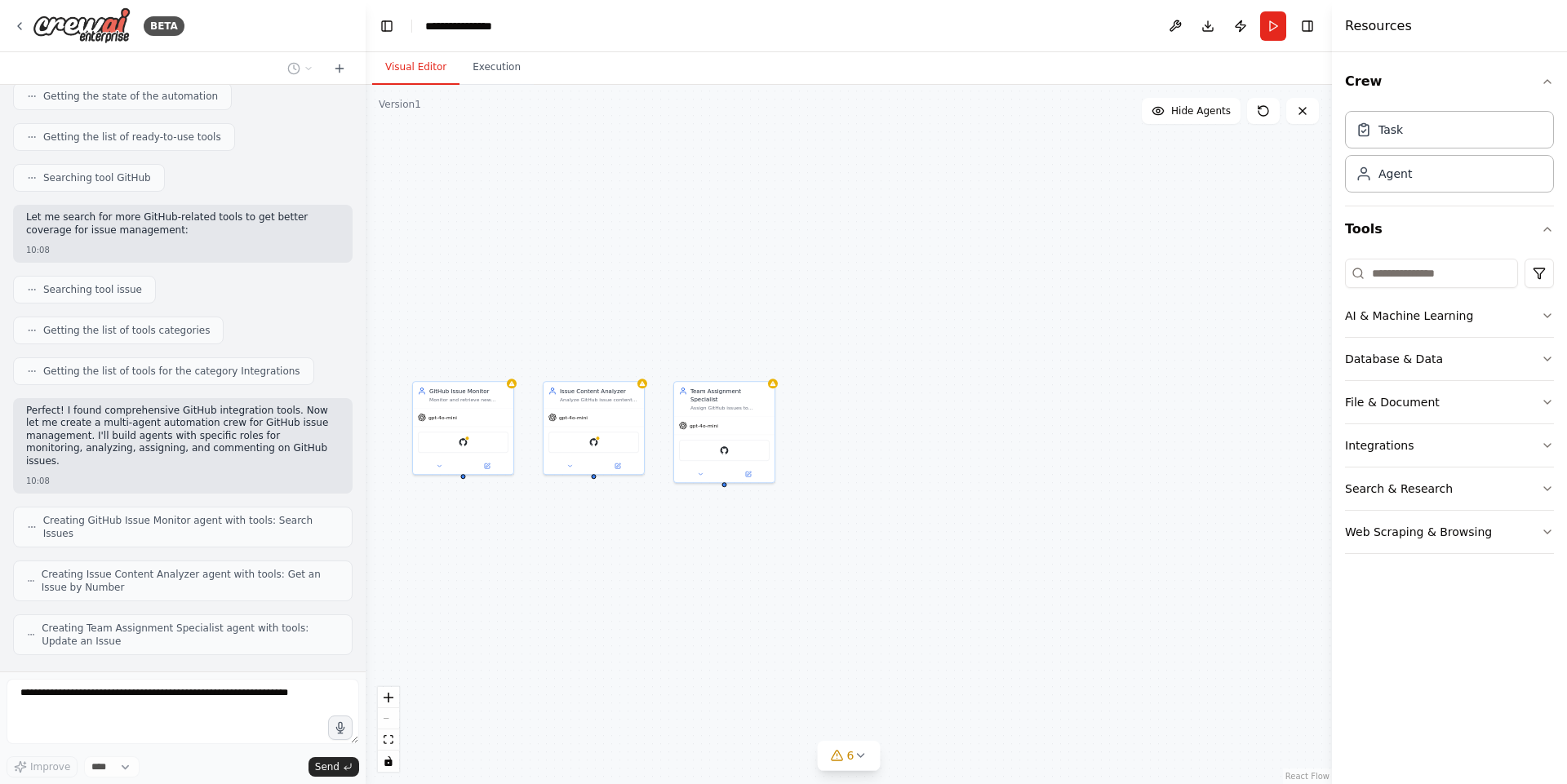
click at [104, 676] on form "Improve **** Send" at bounding box center [183, 727] width 366 height 113
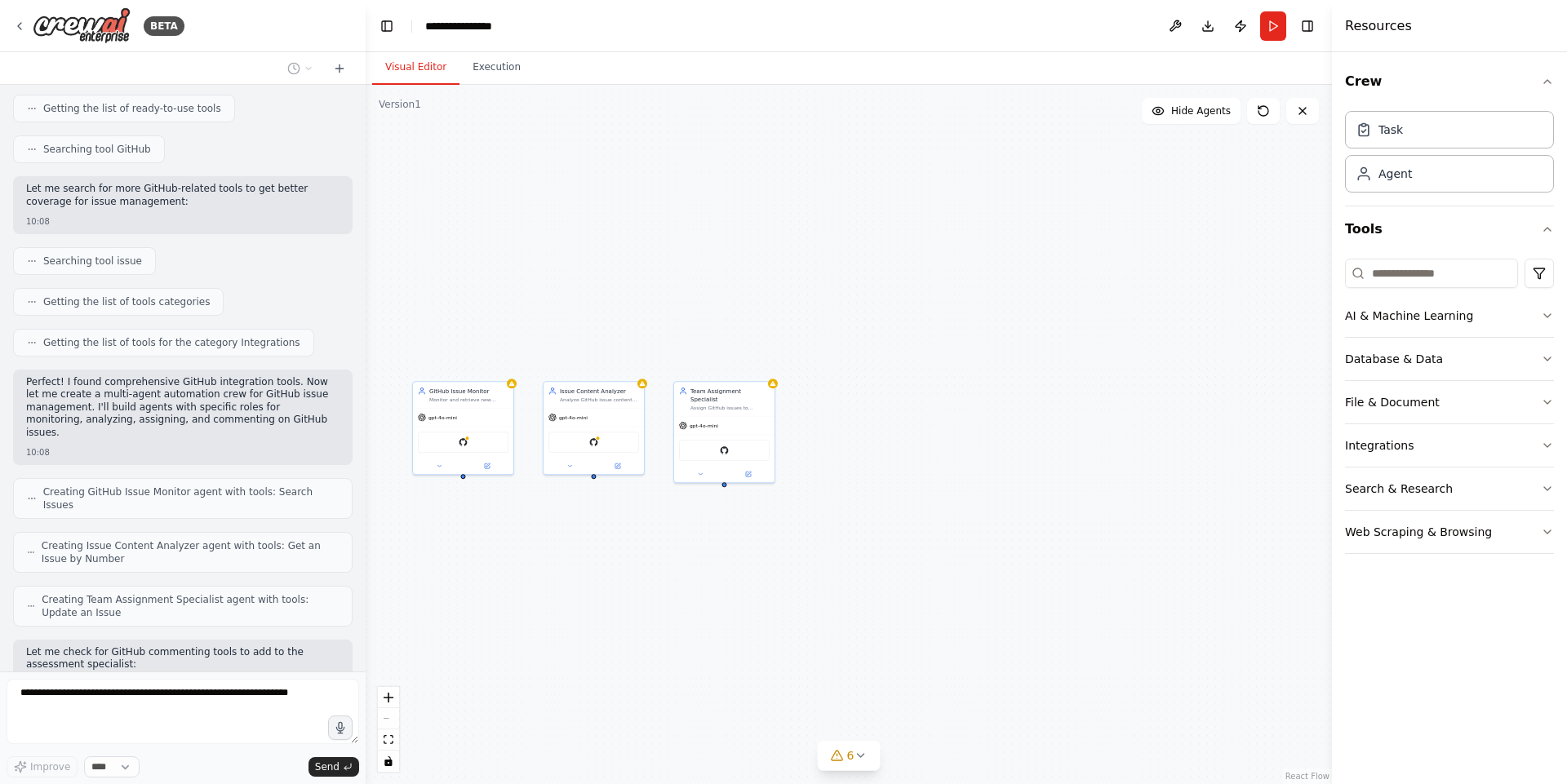
scroll to position [360, 0]
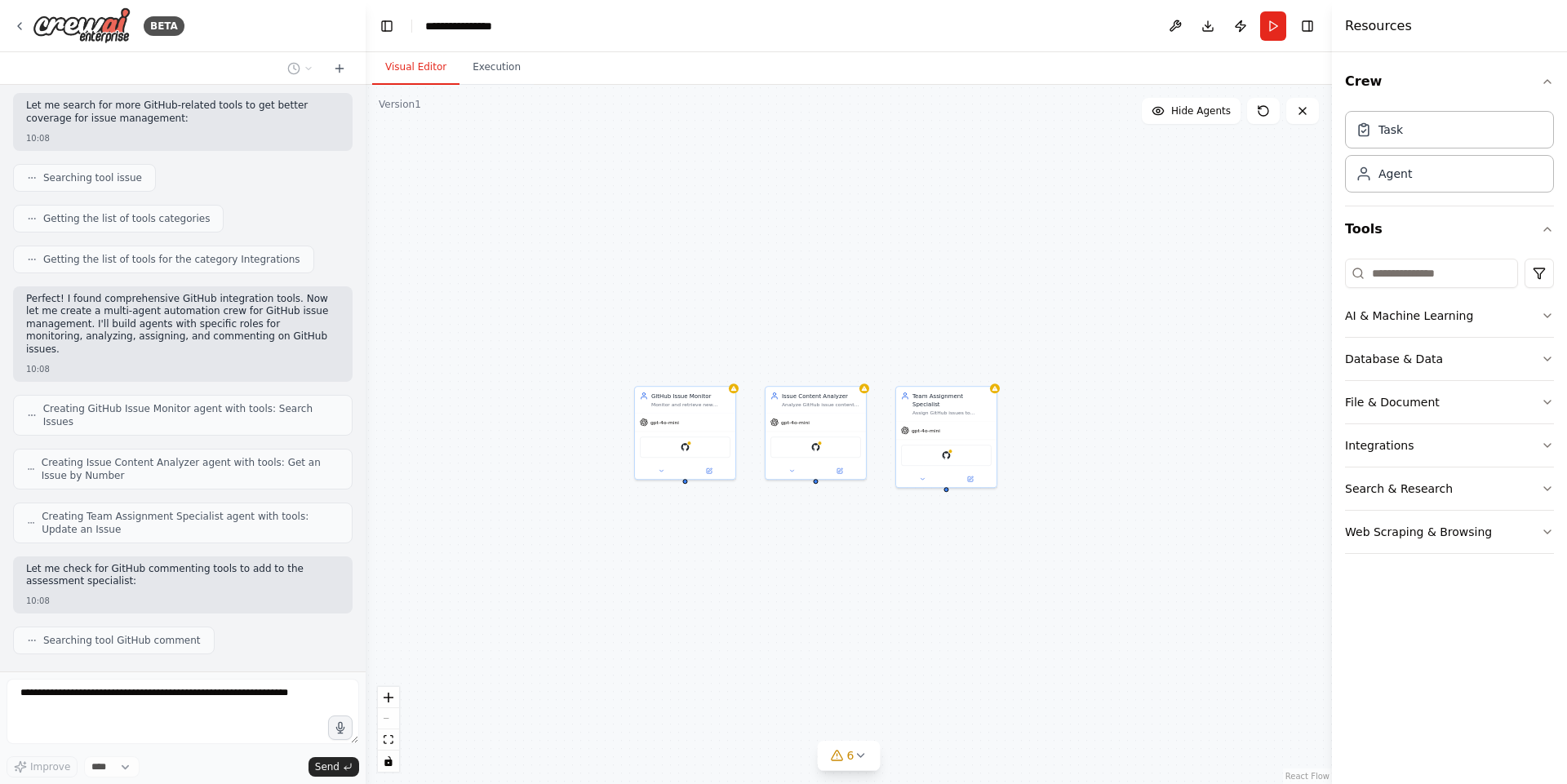
drag, startPoint x: 475, startPoint y: 596, endPoint x: 712, endPoint y: 597, distance: 237.0
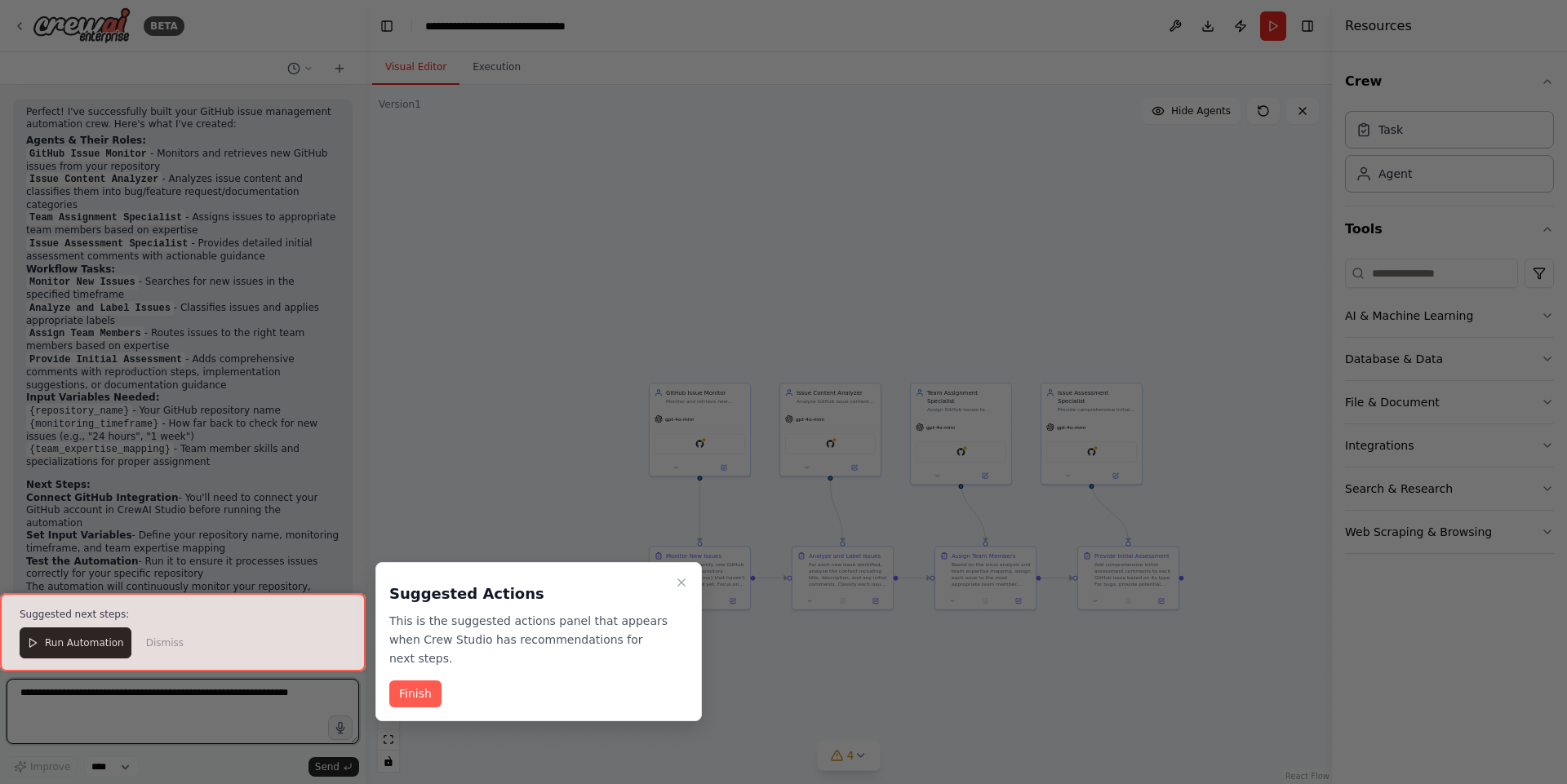
scroll to position [1522, 0]
click at [760, 183] on div at bounding box center [784, 392] width 1567 height 784
click at [425, 681] on button "Finish" at bounding box center [415, 694] width 52 height 27
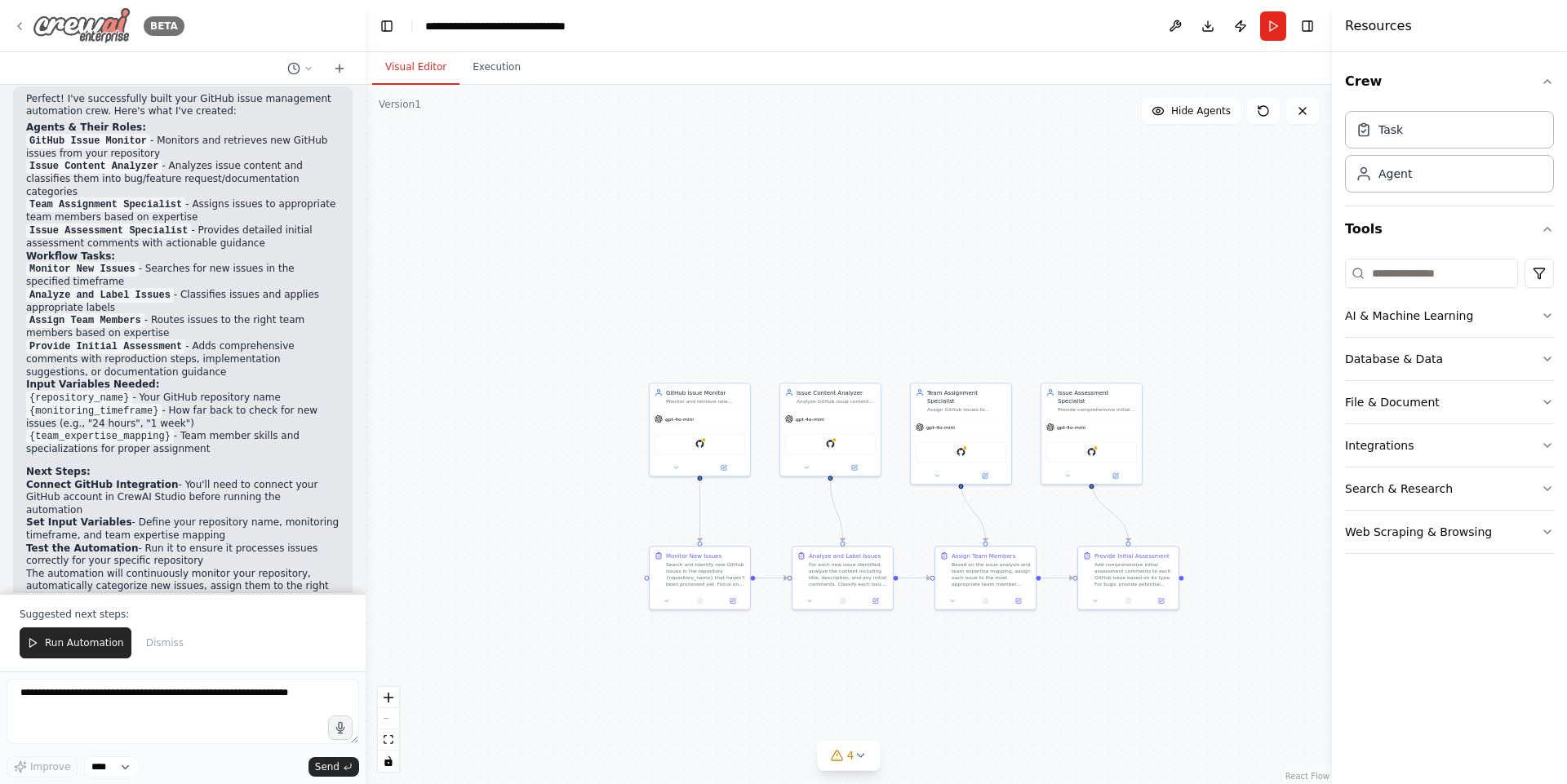
click at [16, 19] on icon at bounding box center [20, 26] width 14 height 14
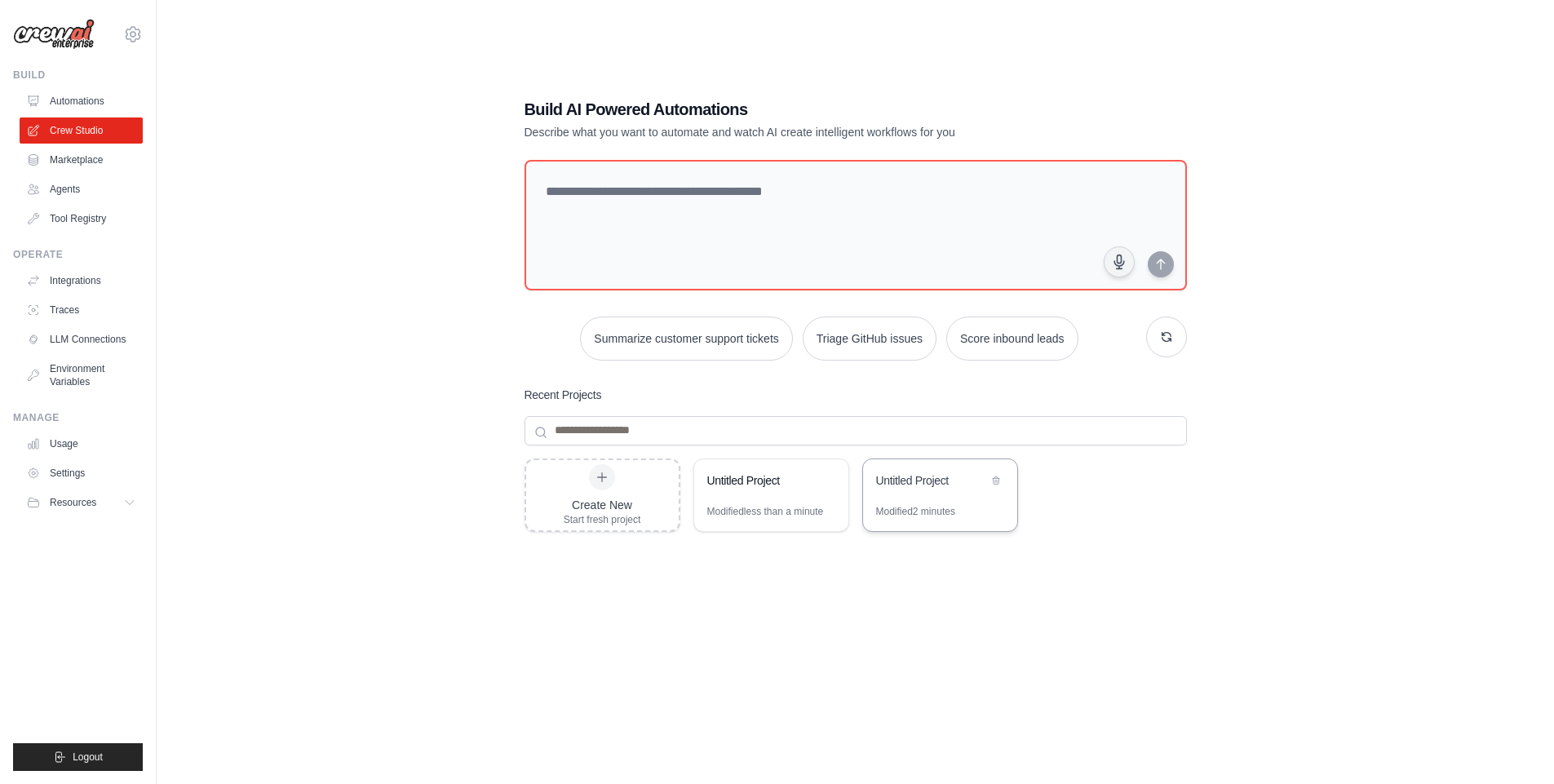
click at [976, 514] on div "Modified 2 minutes" at bounding box center [941, 518] width 155 height 26
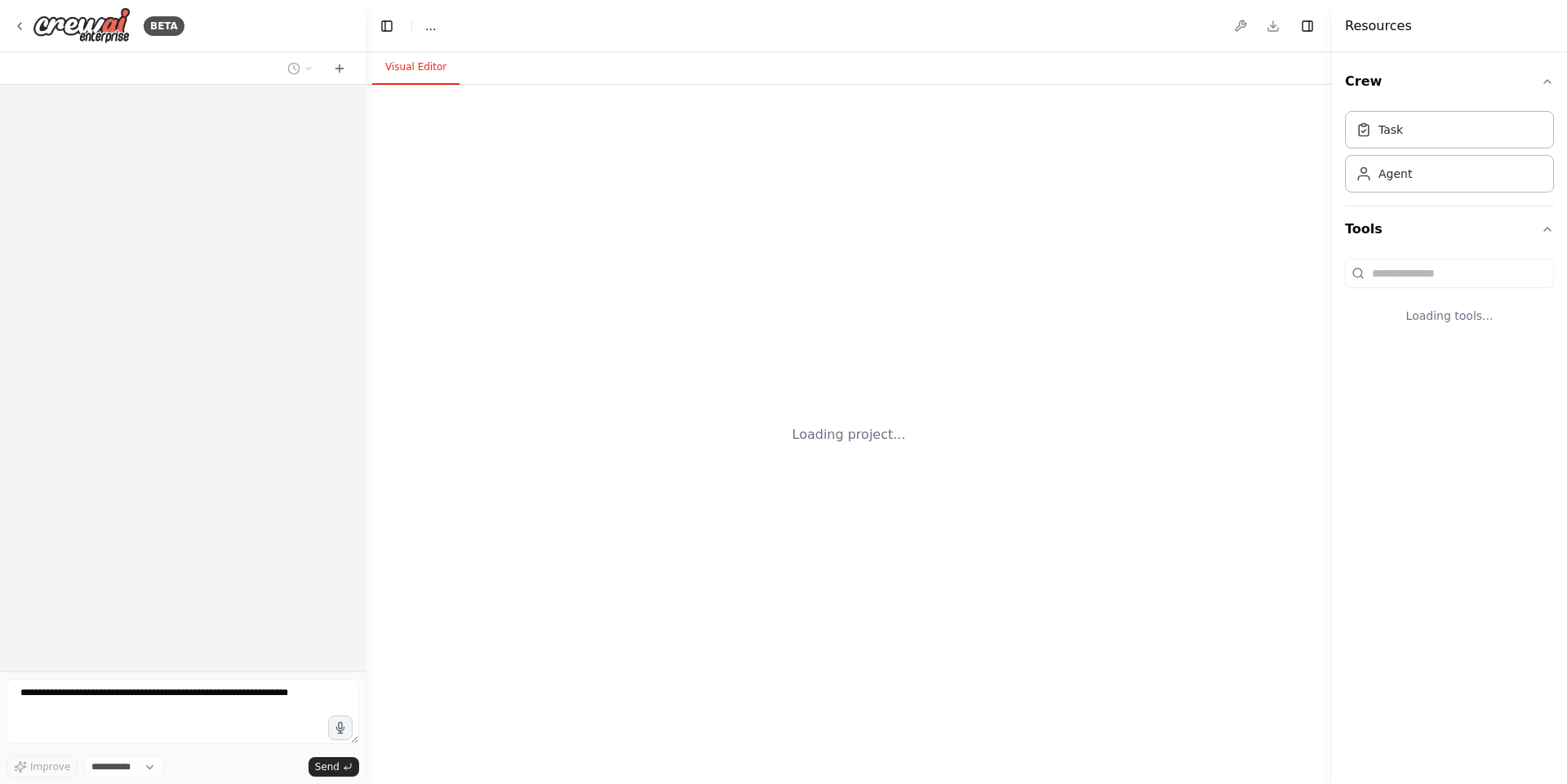
select select "****"
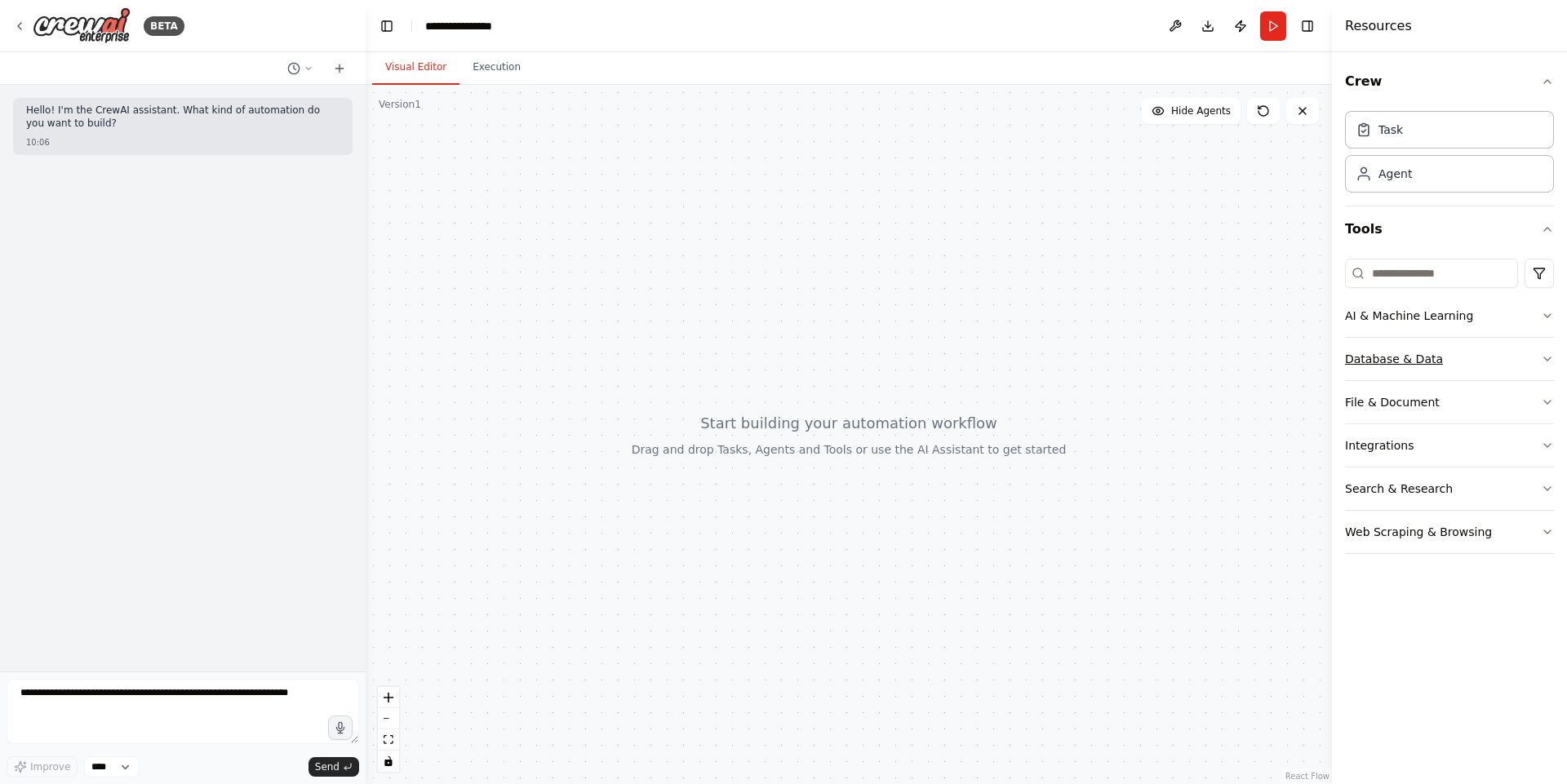
click at [1510, 371] on button "Database & Data" at bounding box center [1449, 359] width 209 height 42
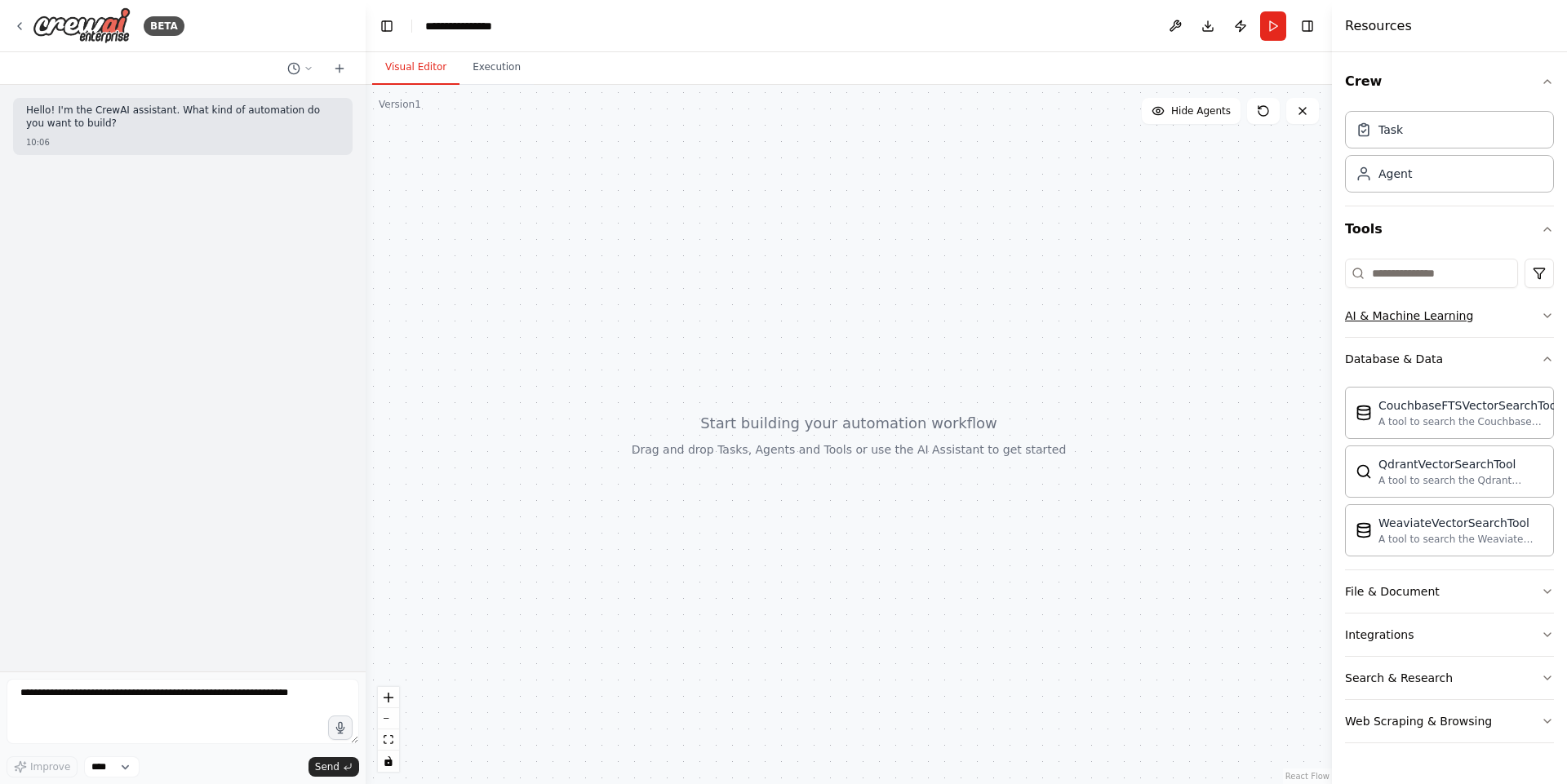
click at [1484, 313] on button "AI & Machine Learning" at bounding box center [1449, 316] width 209 height 42
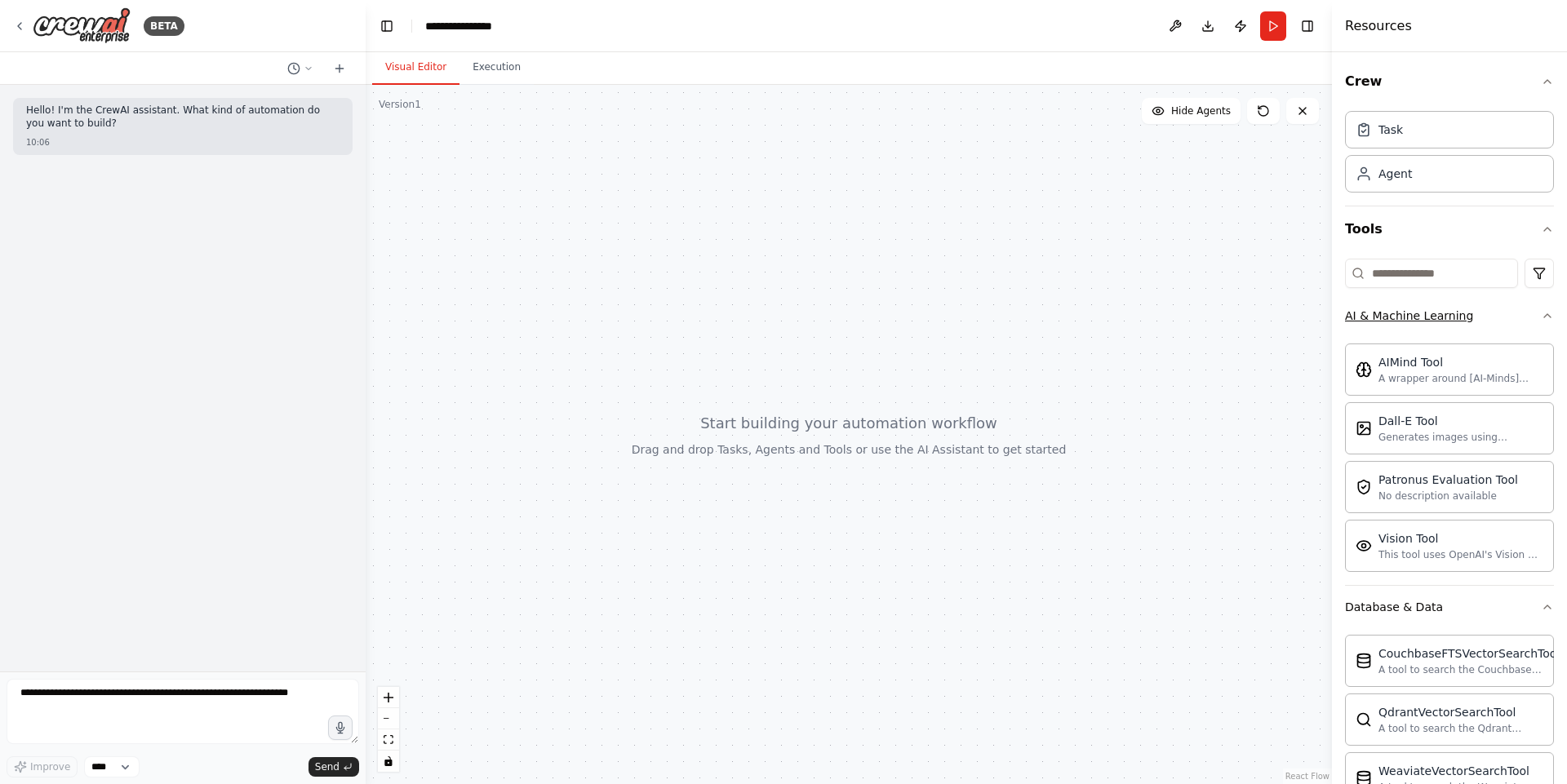
click at [1484, 313] on button "AI & Machine Learning" at bounding box center [1449, 316] width 209 height 42
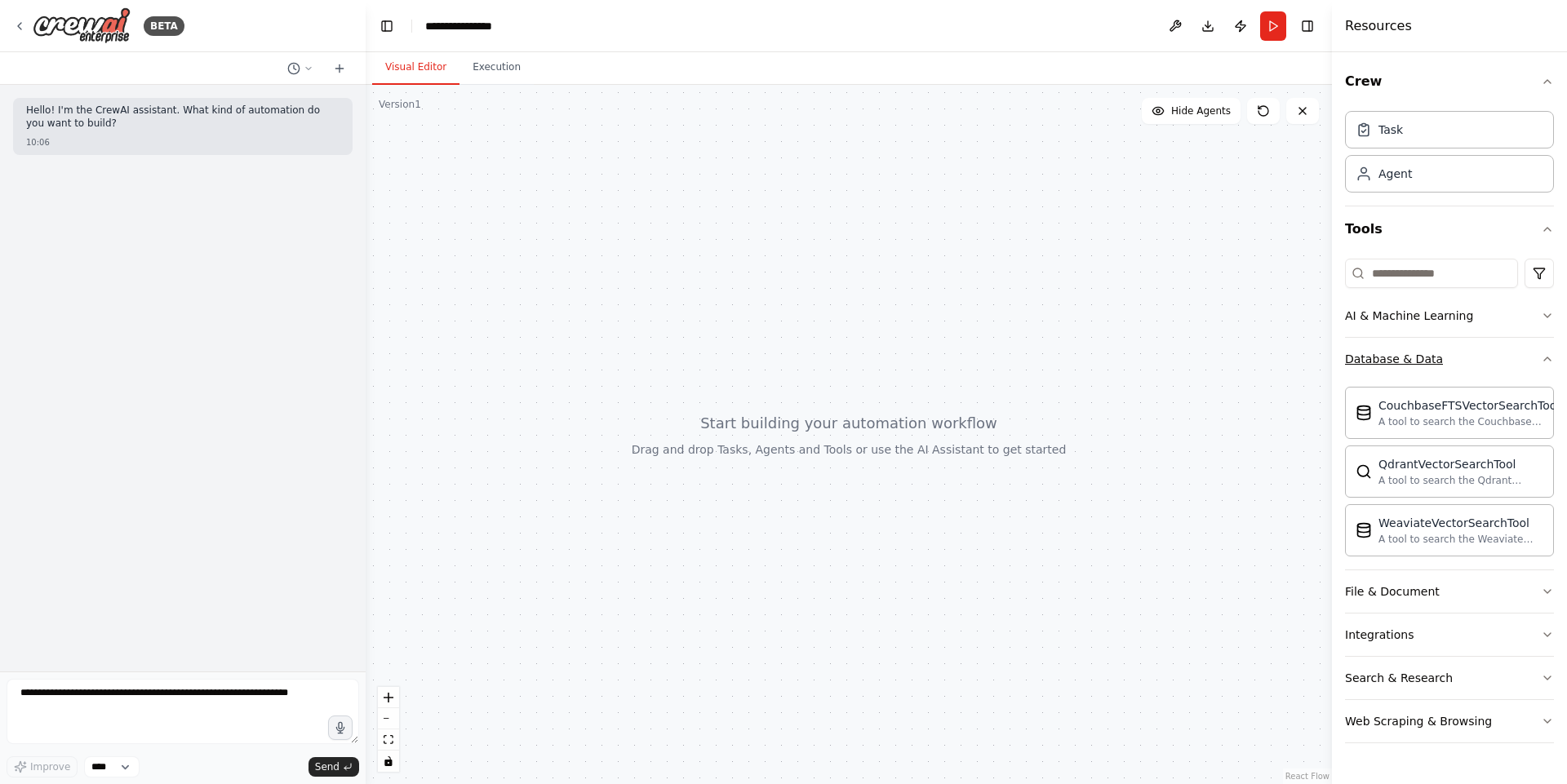
click at [1484, 362] on button "Database & Data" at bounding box center [1449, 359] width 209 height 42
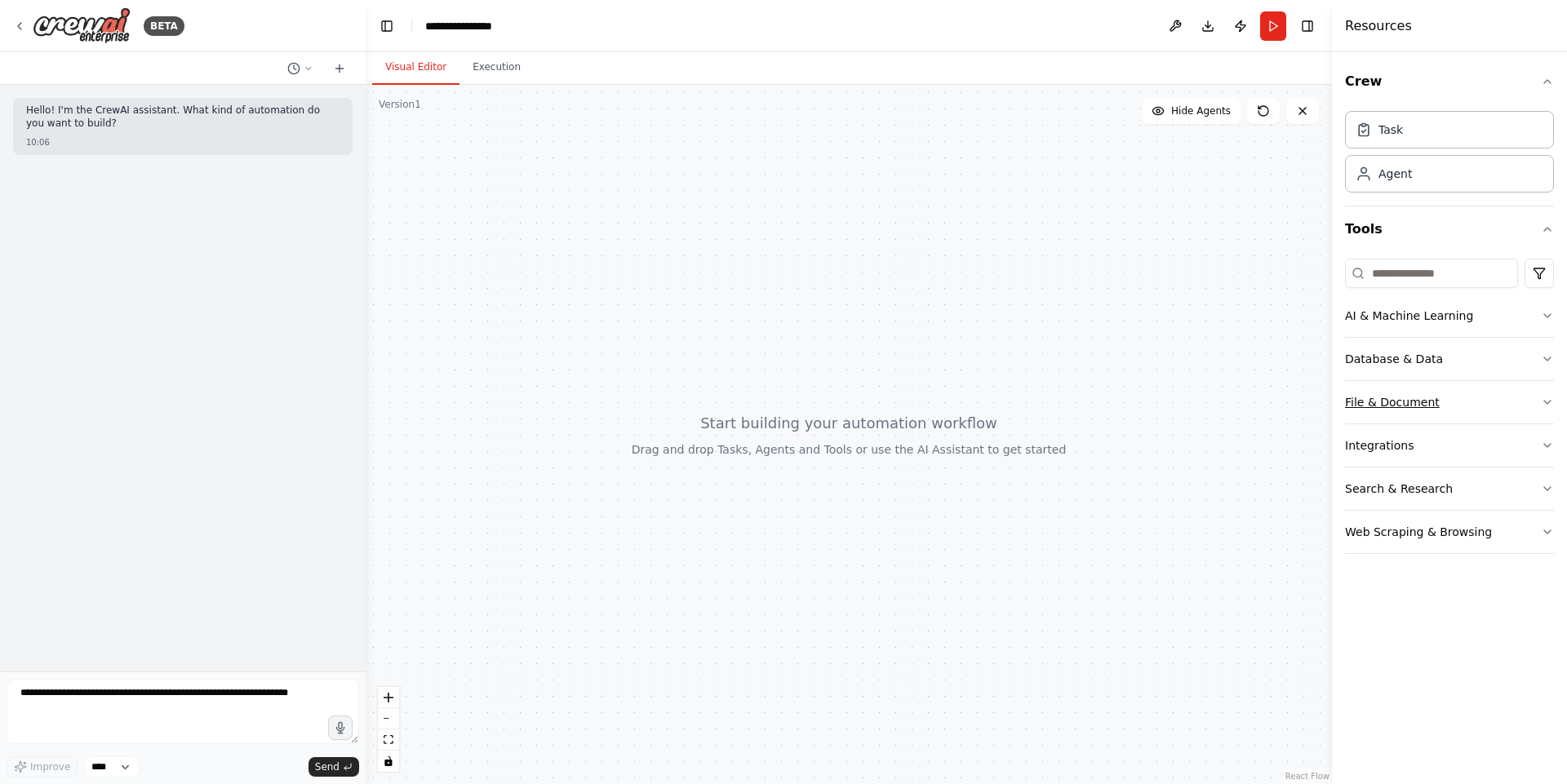
click at [1480, 410] on button "File & Document" at bounding box center [1449, 403] width 209 height 42
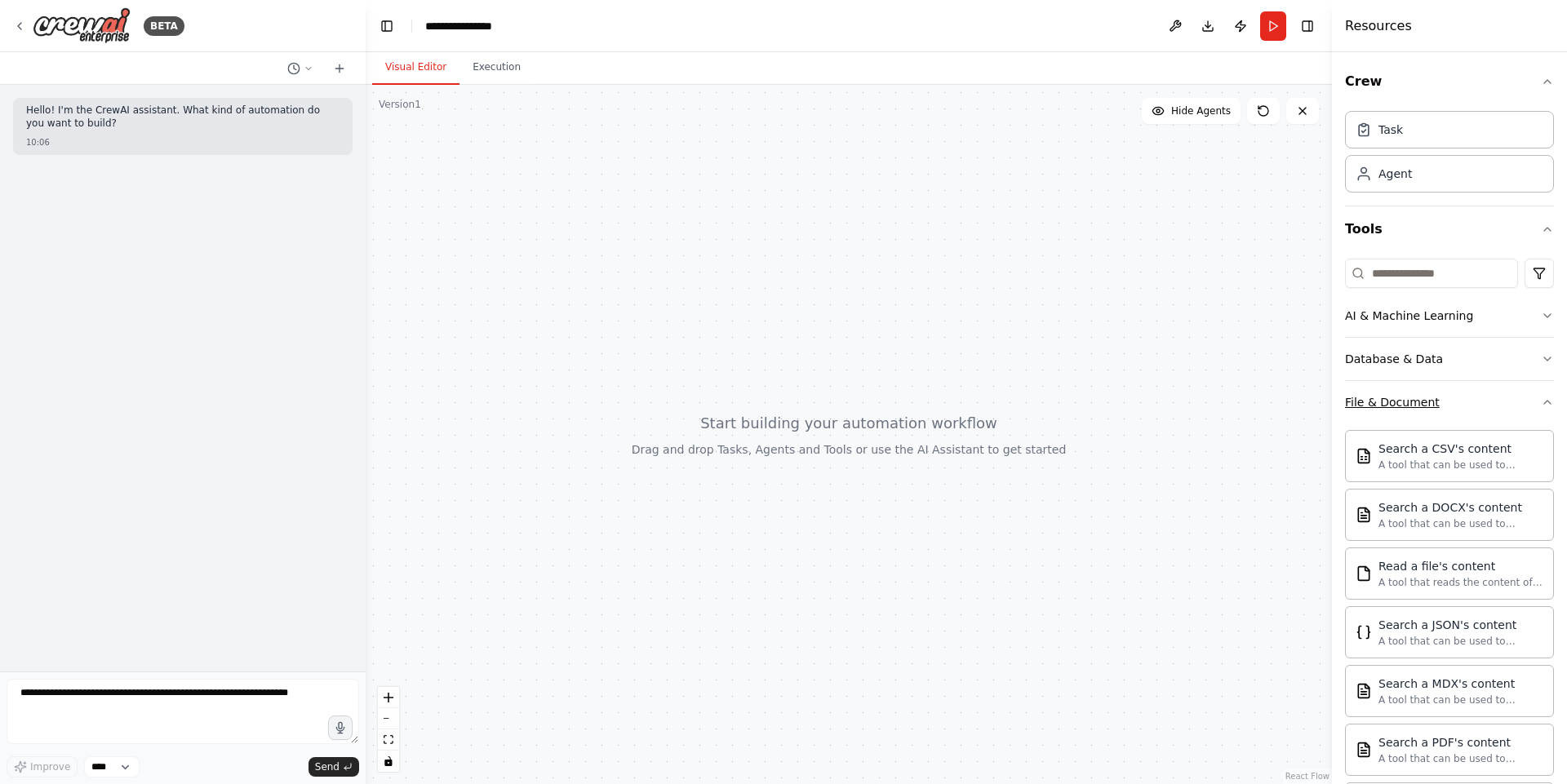
click at [1480, 410] on button "File & Document" at bounding box center [1449, 403] width 209 height 42
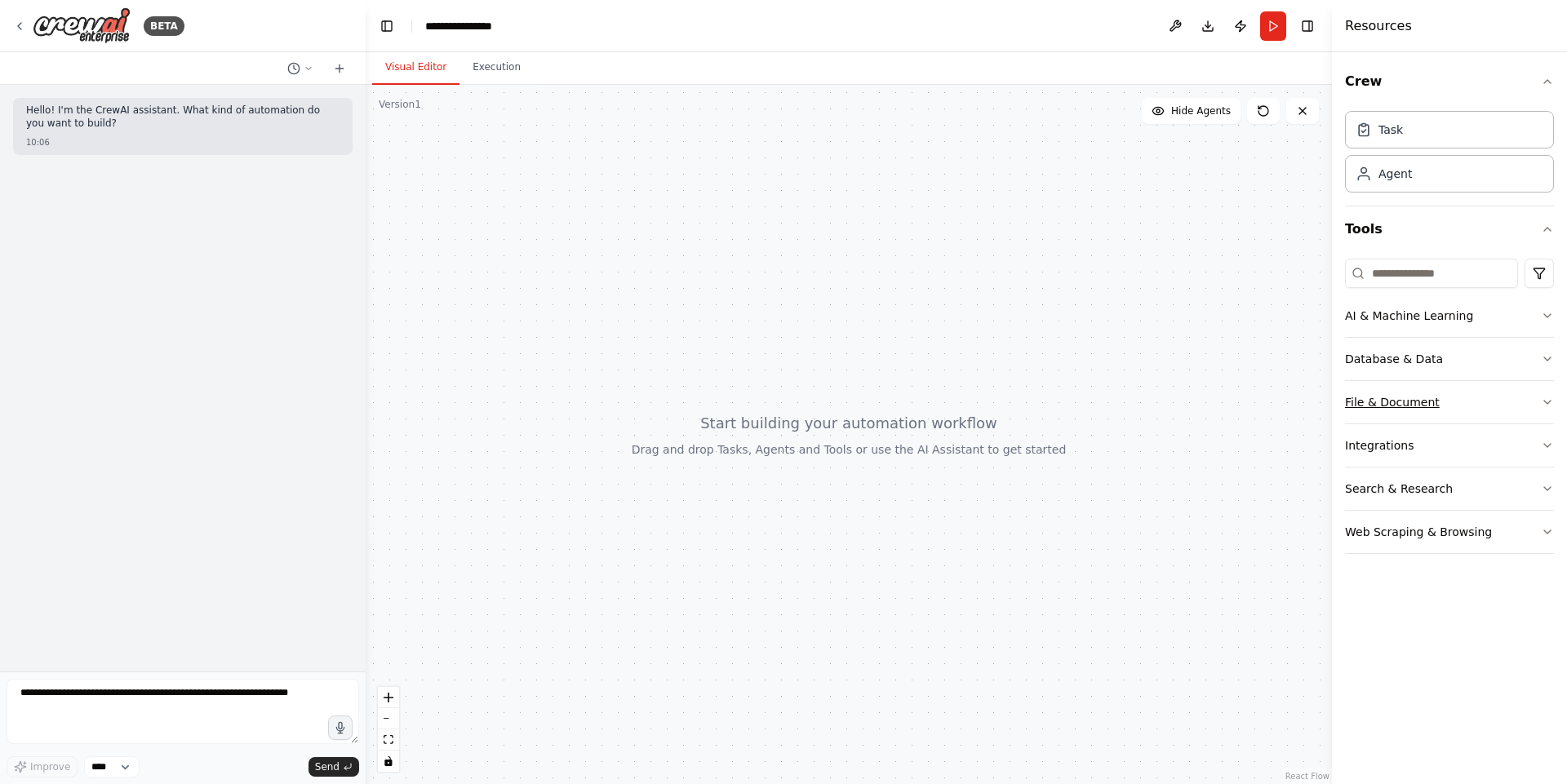
click at [1480, 410] on button "File & Document" at bounding box center [1449, 403] width 209 height 42
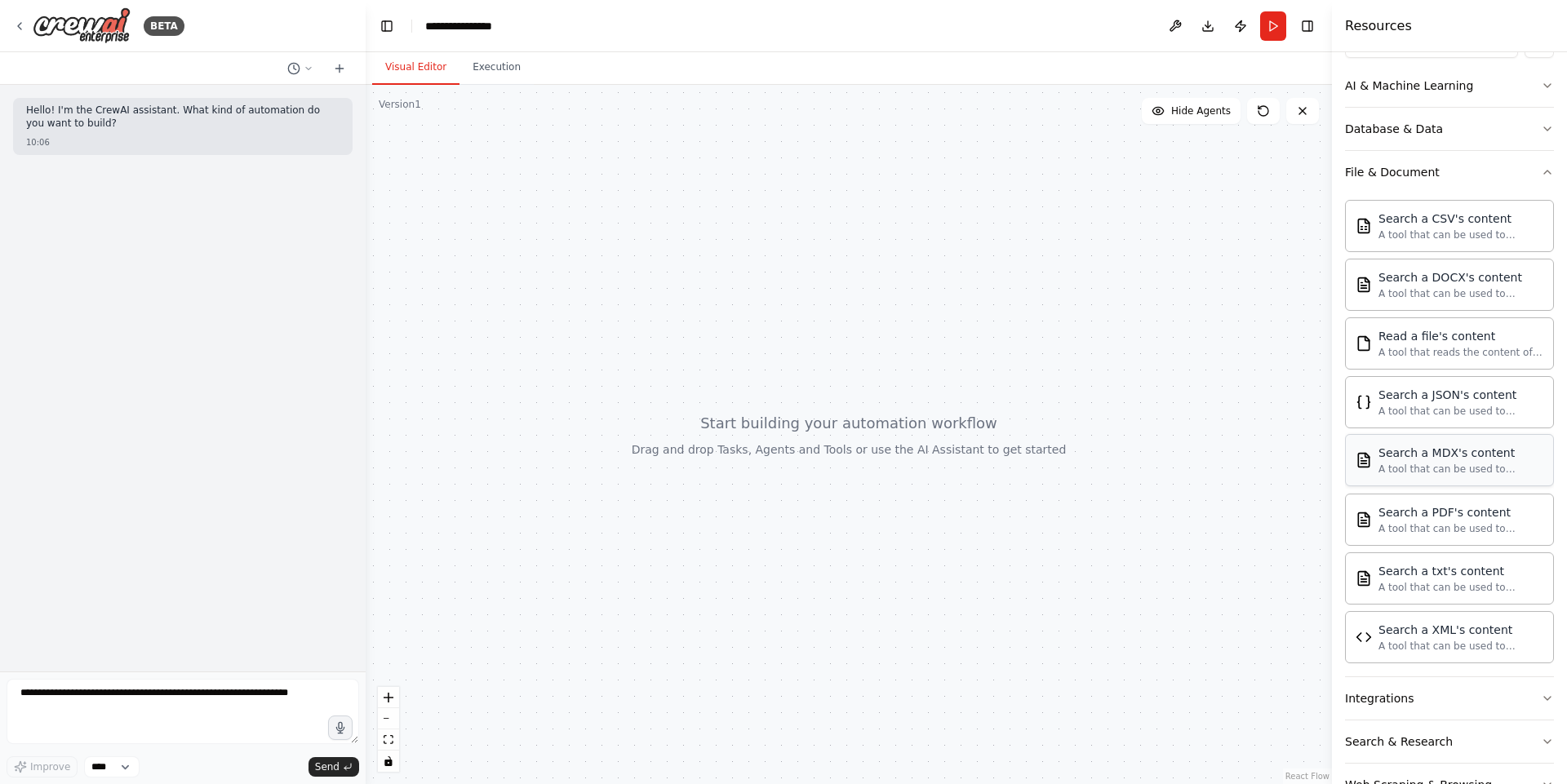
scroll to position [279, 0]
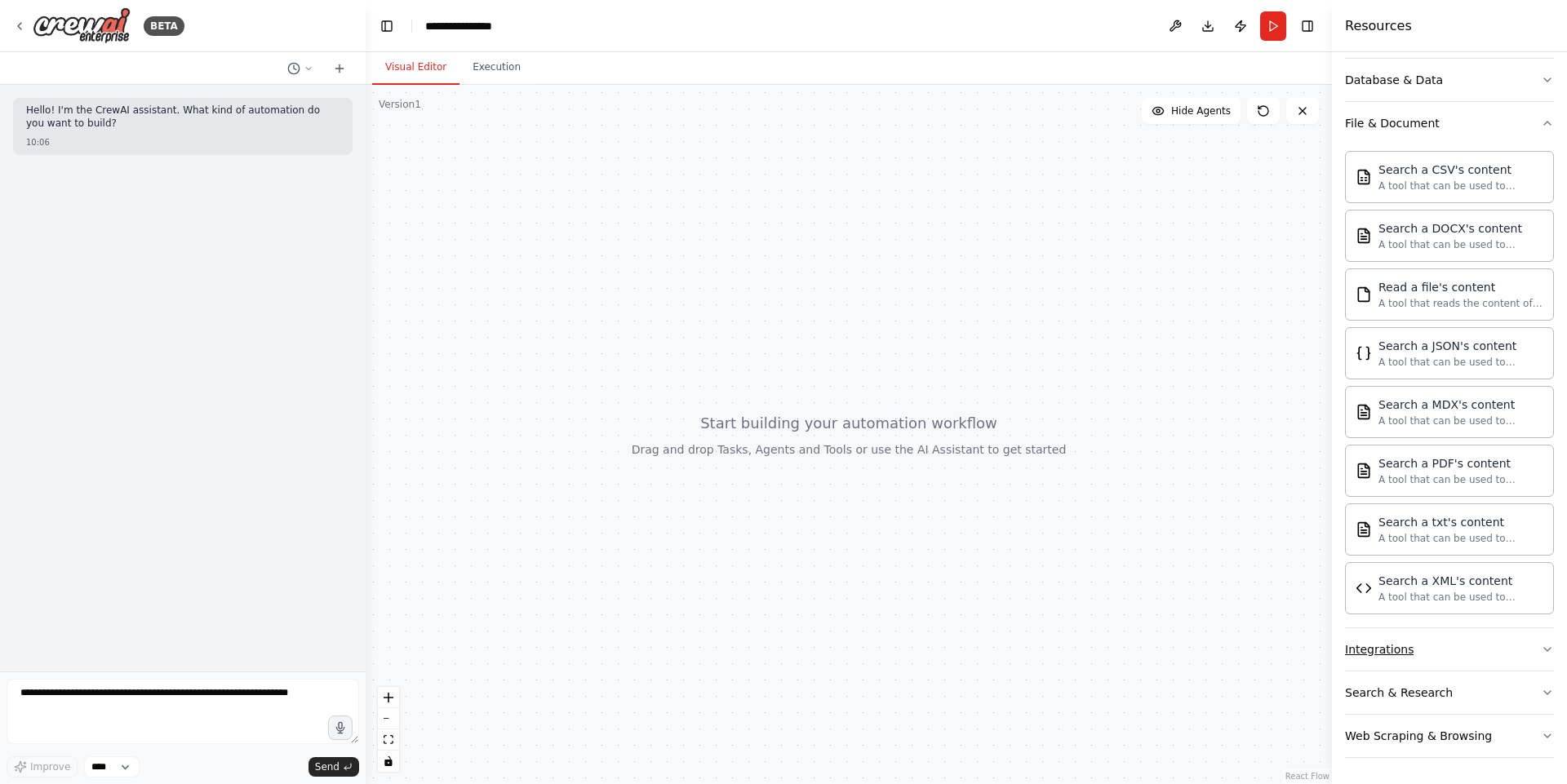
click at [1497, 661] on button "Integrations" at bounding box center [1449, 650] width 209 height 42
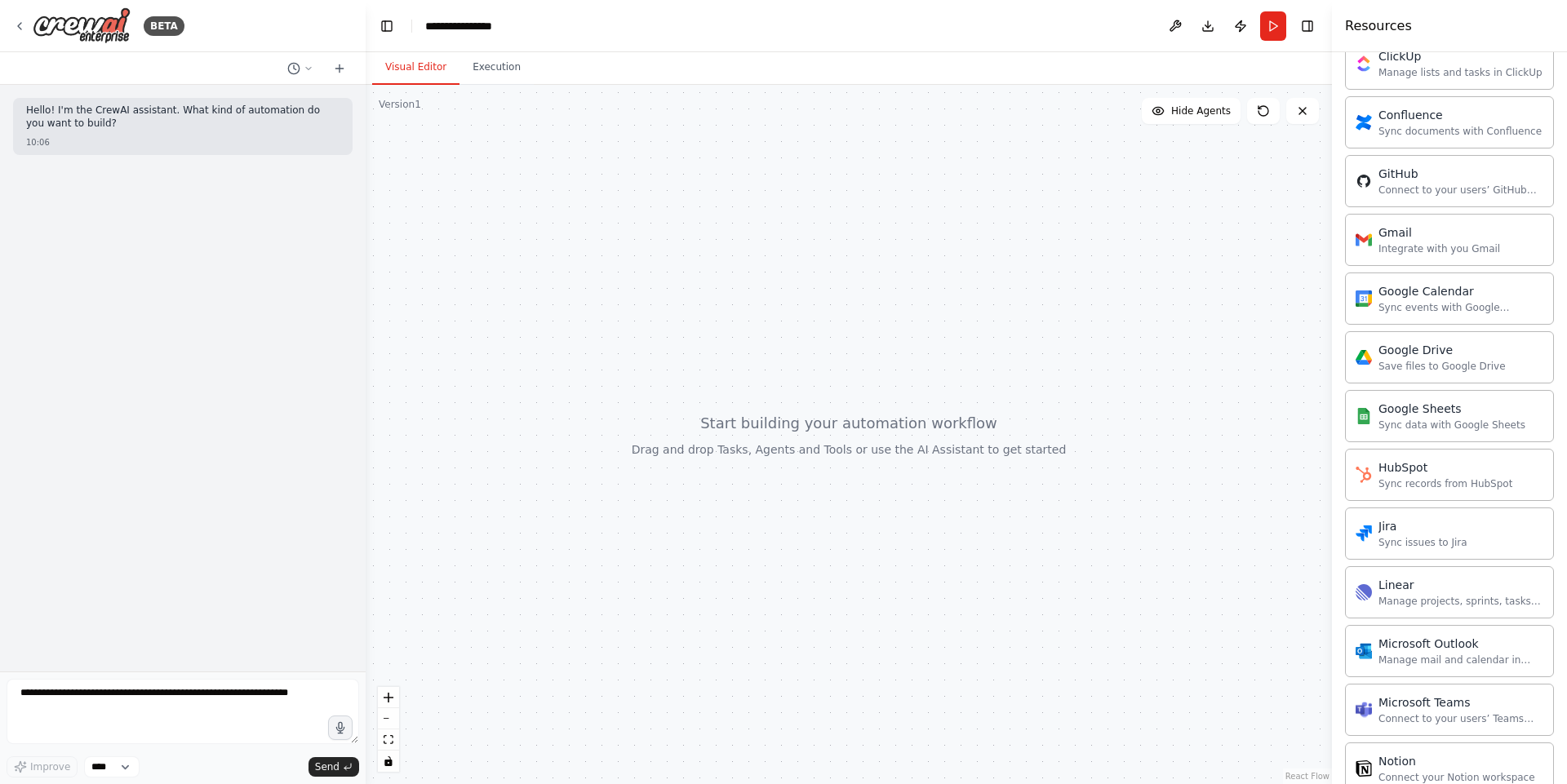
scroll to position [742, 0]
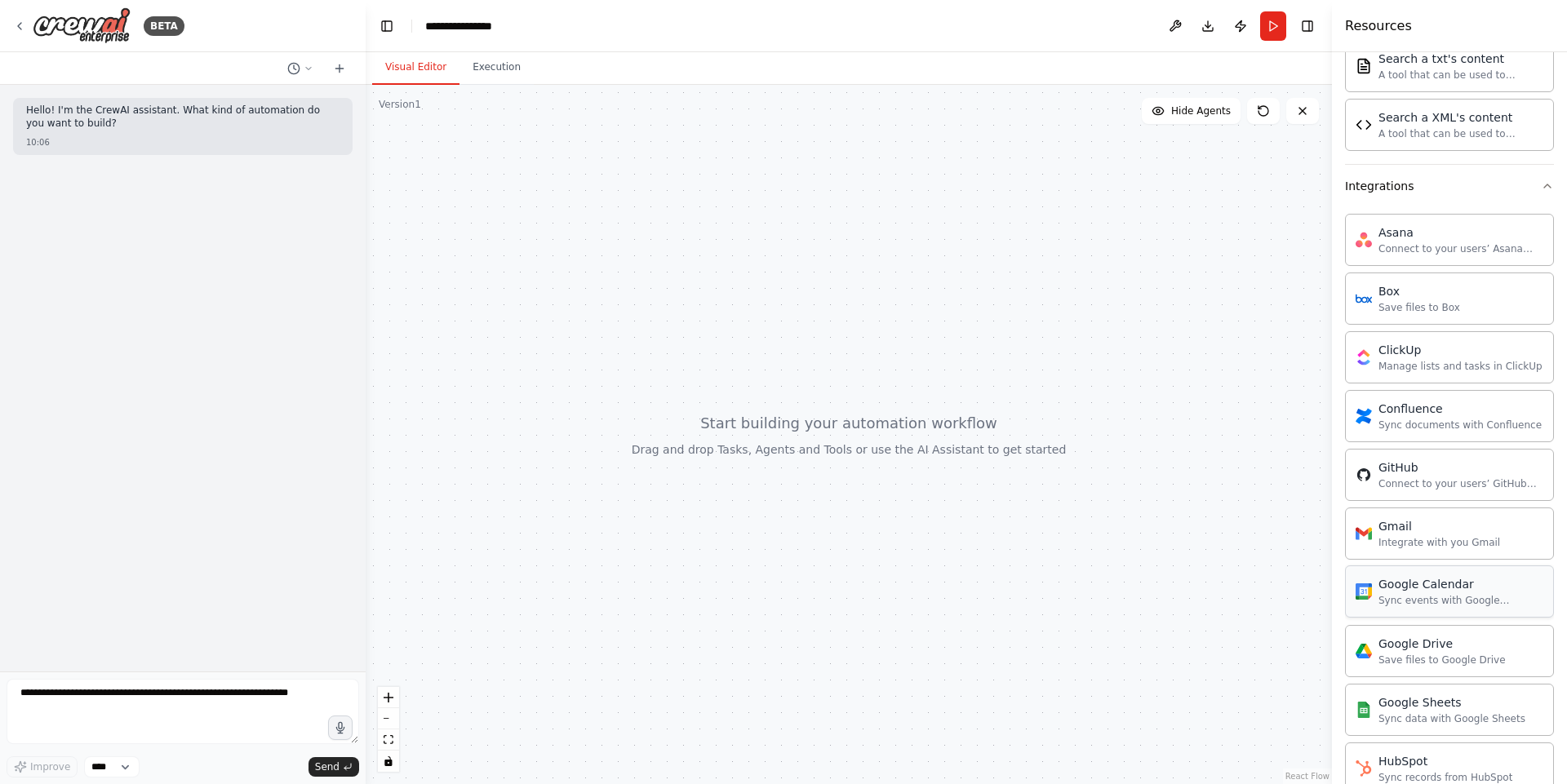
click at [1459, 614] on div "Google Calendar Sync events with Google Calendar" at bounding box center [1449, 591] width 209 height 52
click at [1382, 587] on div "Google Calendar" at bounding box center [1461, 583] width 165 height 16
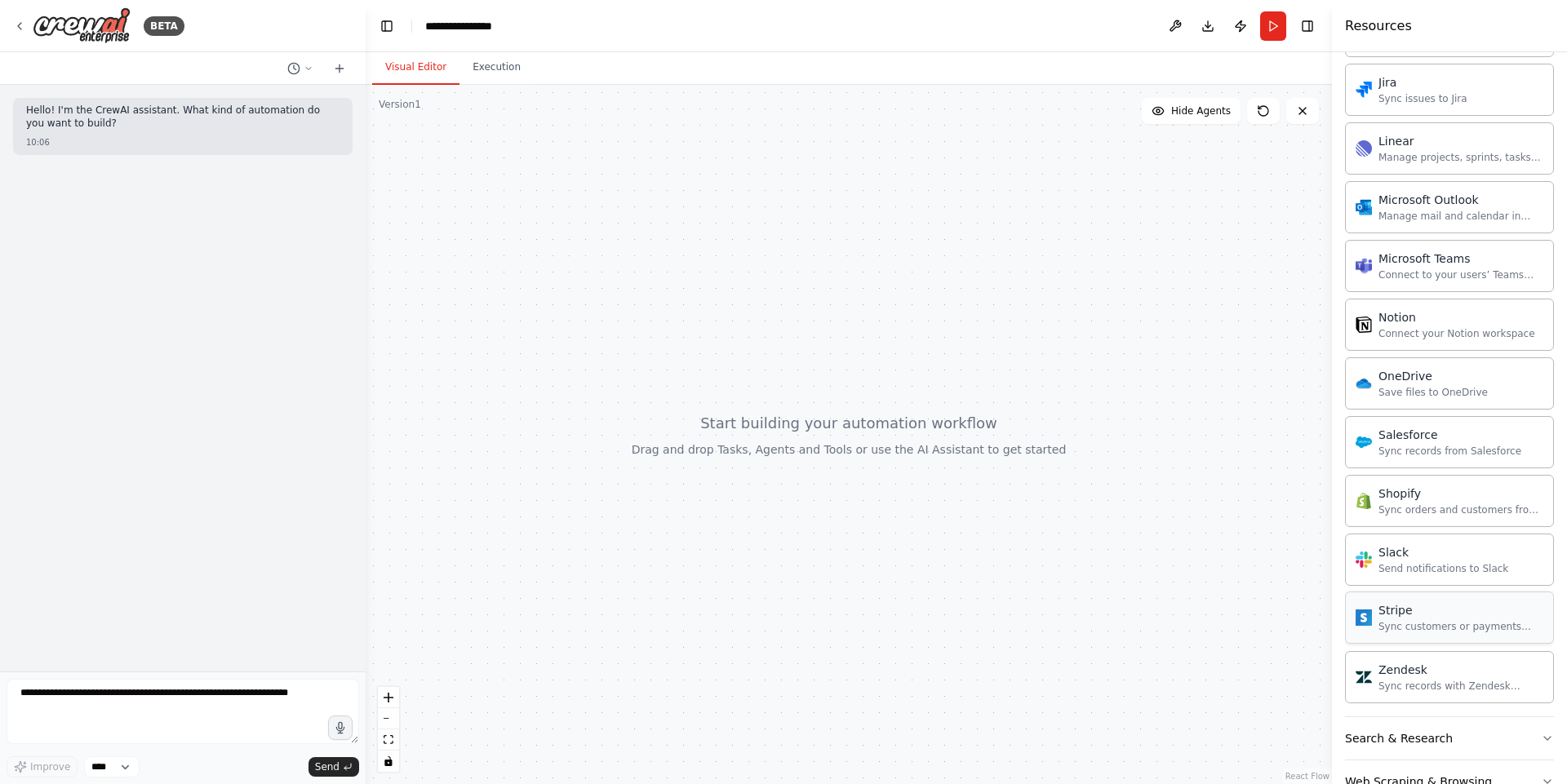
scroll to position [1526, 0]
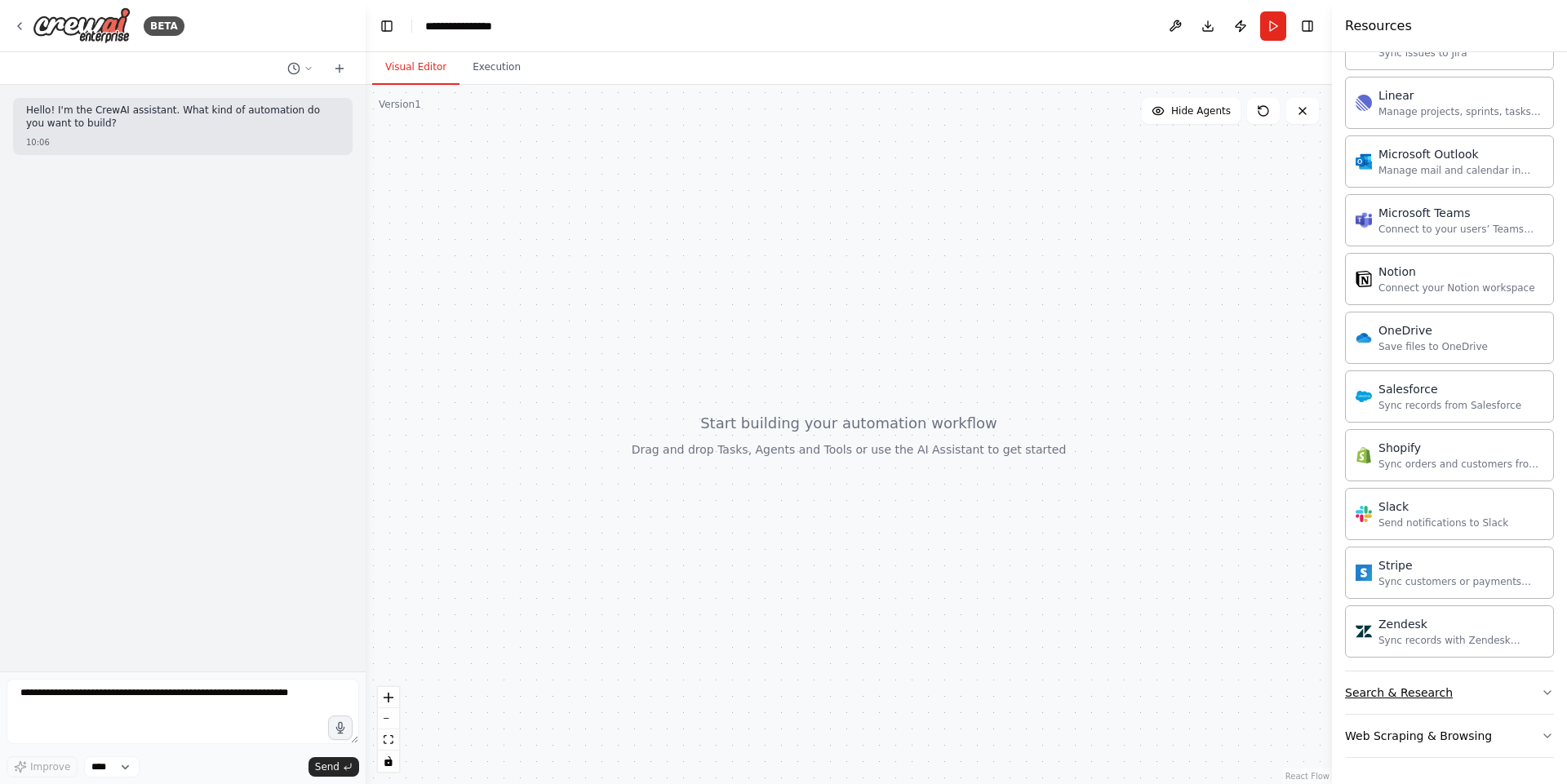
click at [1423, 705] on button "Search & Research" at bounding box center [1449, 692] width 209 height 42
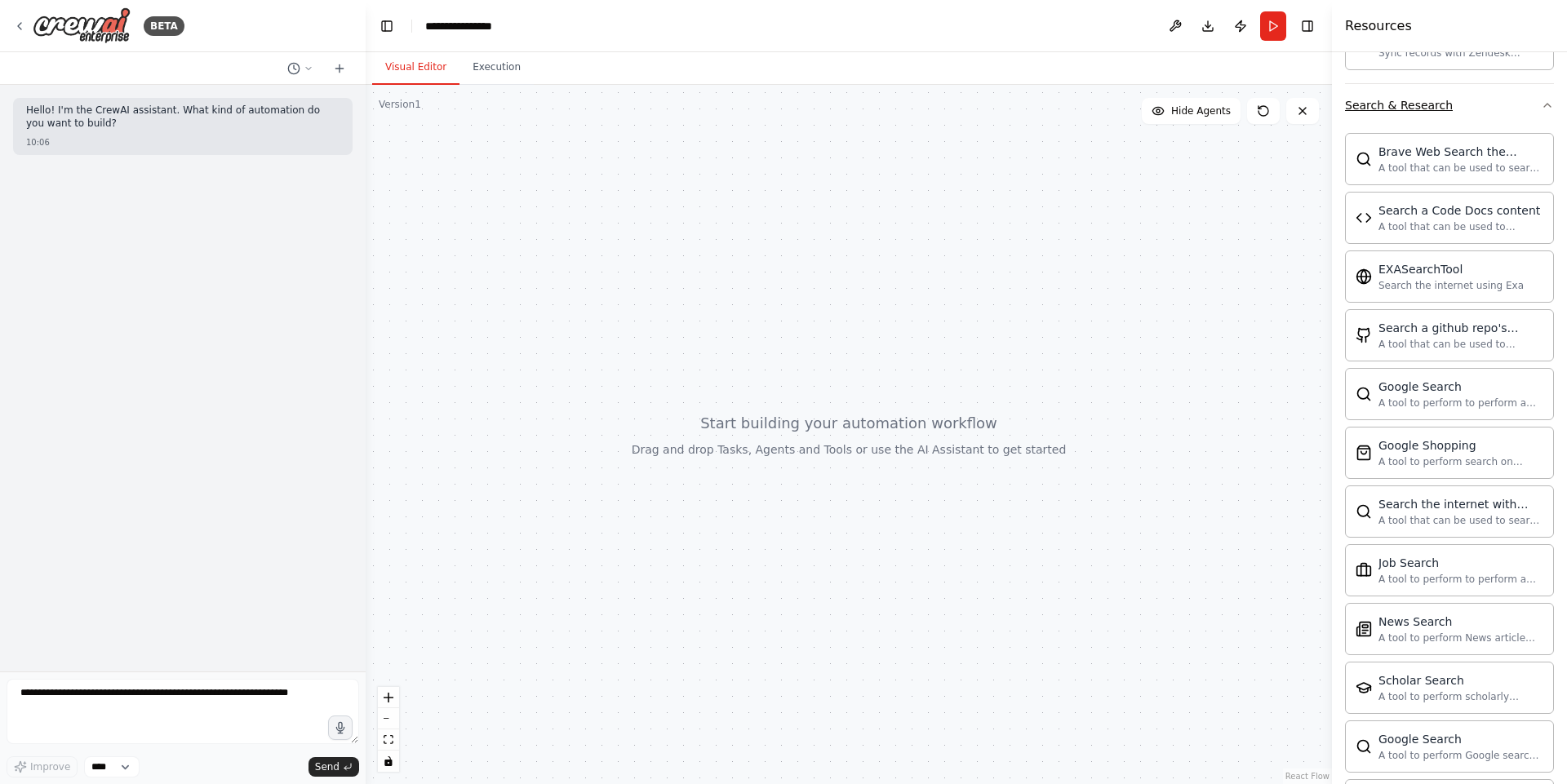
scroll to position [2361, 0]
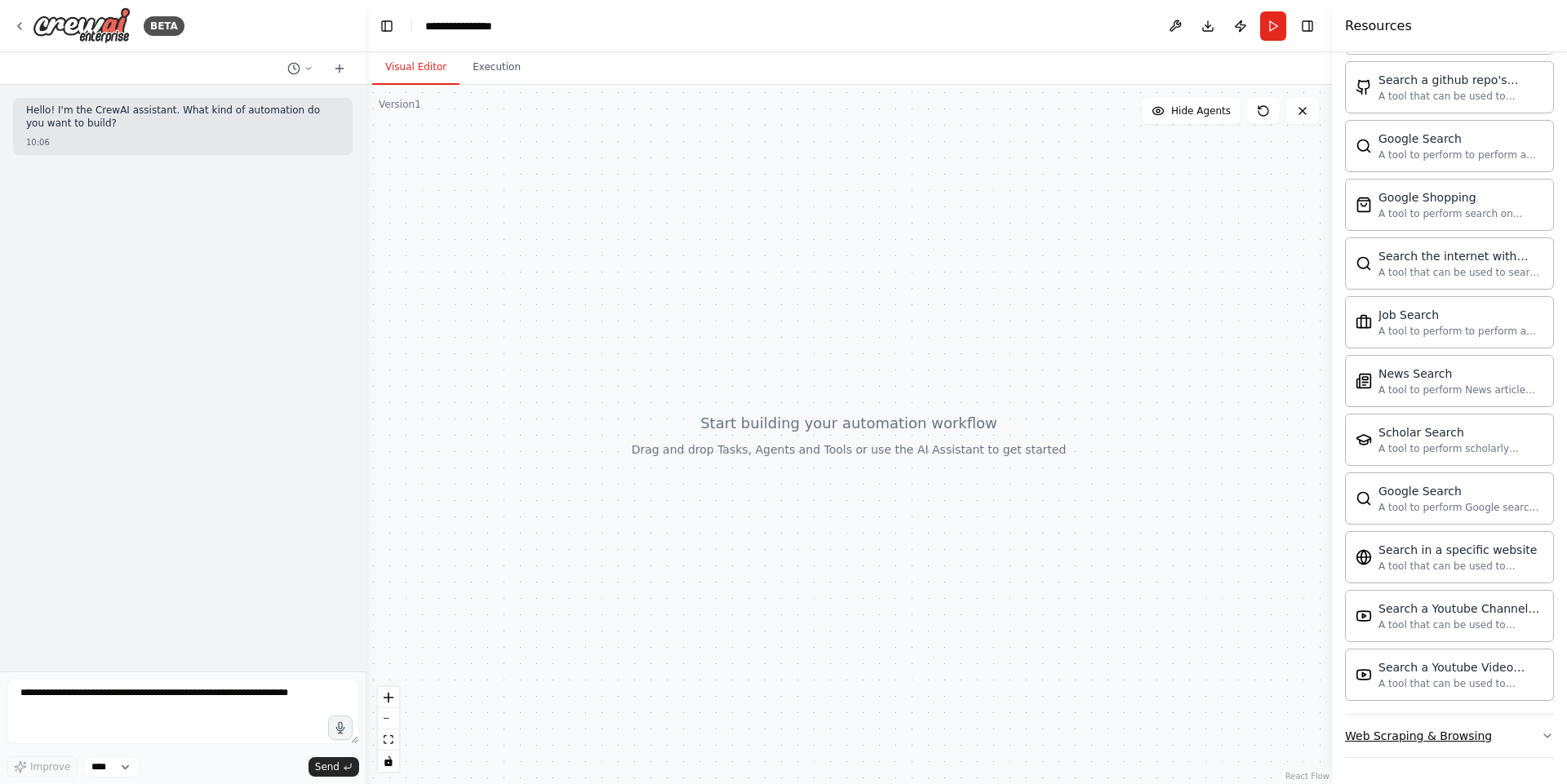
click at [1426, 724] on button "Web Scraping & Browsing" at bounding box center [1449, 736] width 209 height 42
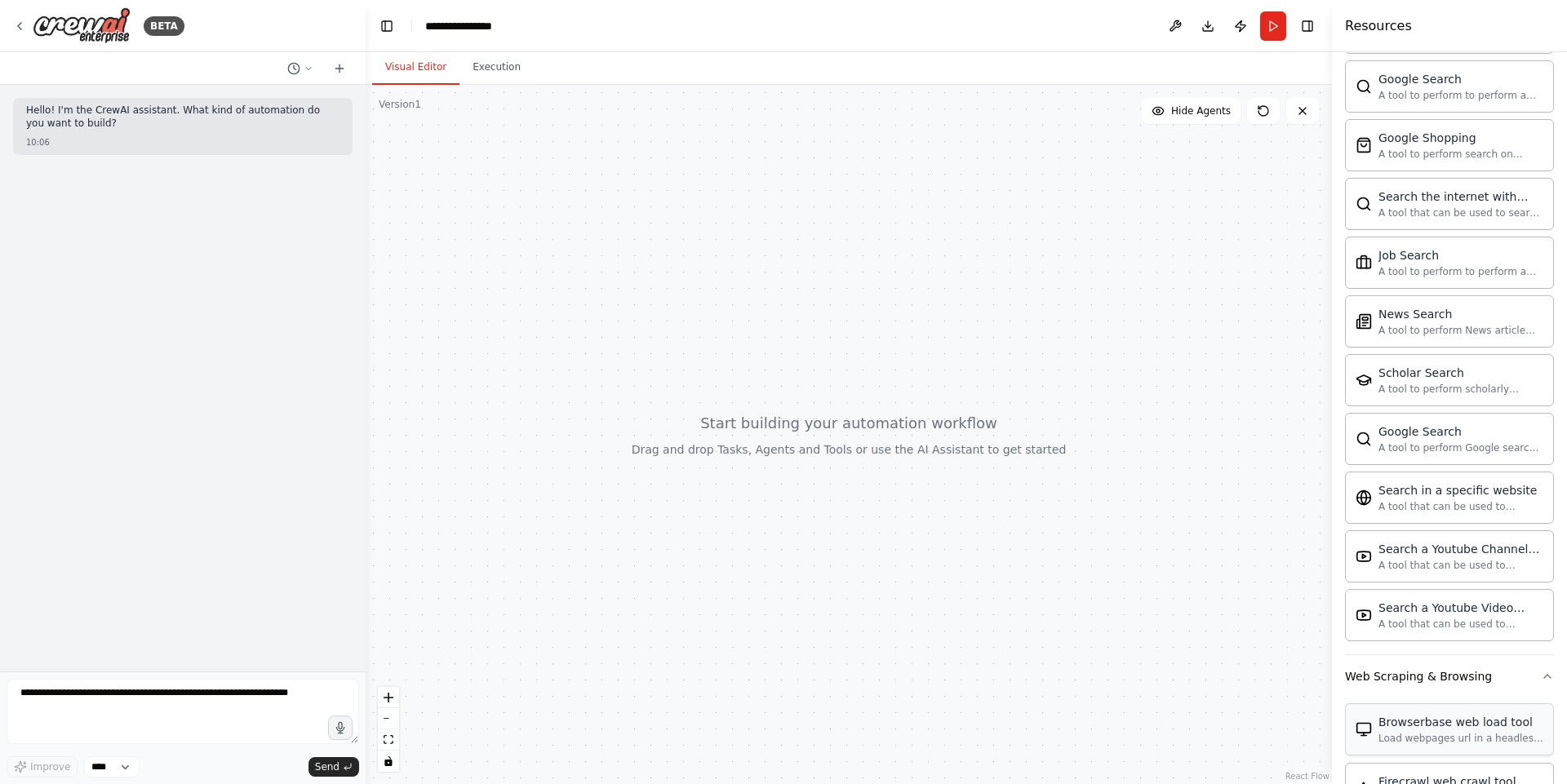
scroll to position [2374, 0]
